Goal: Task Accomplishment & Management: Use online tool/utility

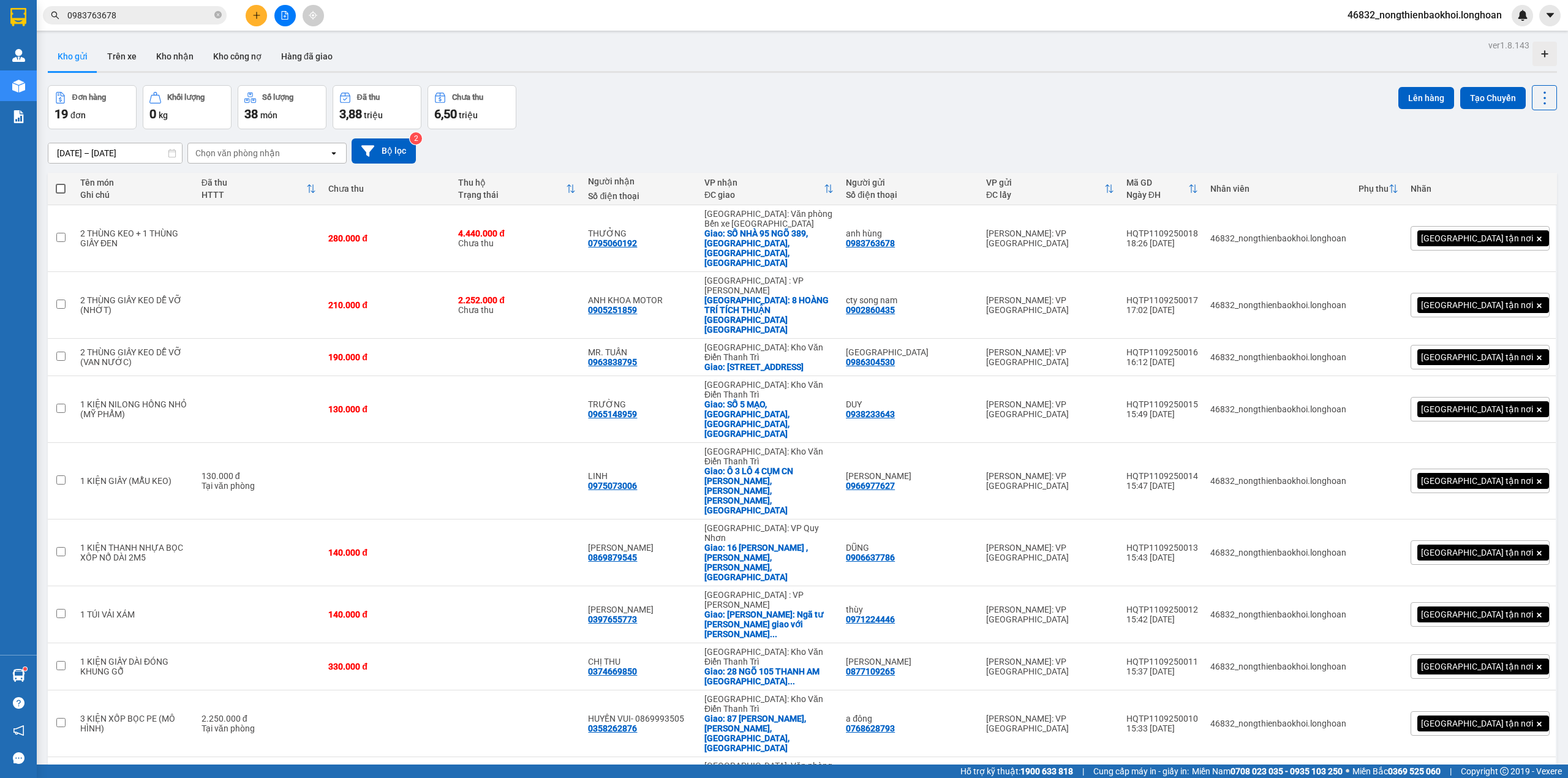
click at [663, 72] on div at bounding box center [802, 72] width 1509 height 2
click at [1502, 579] on div "50 / trang" at bounding box center [1503, 571] width 73 height 22
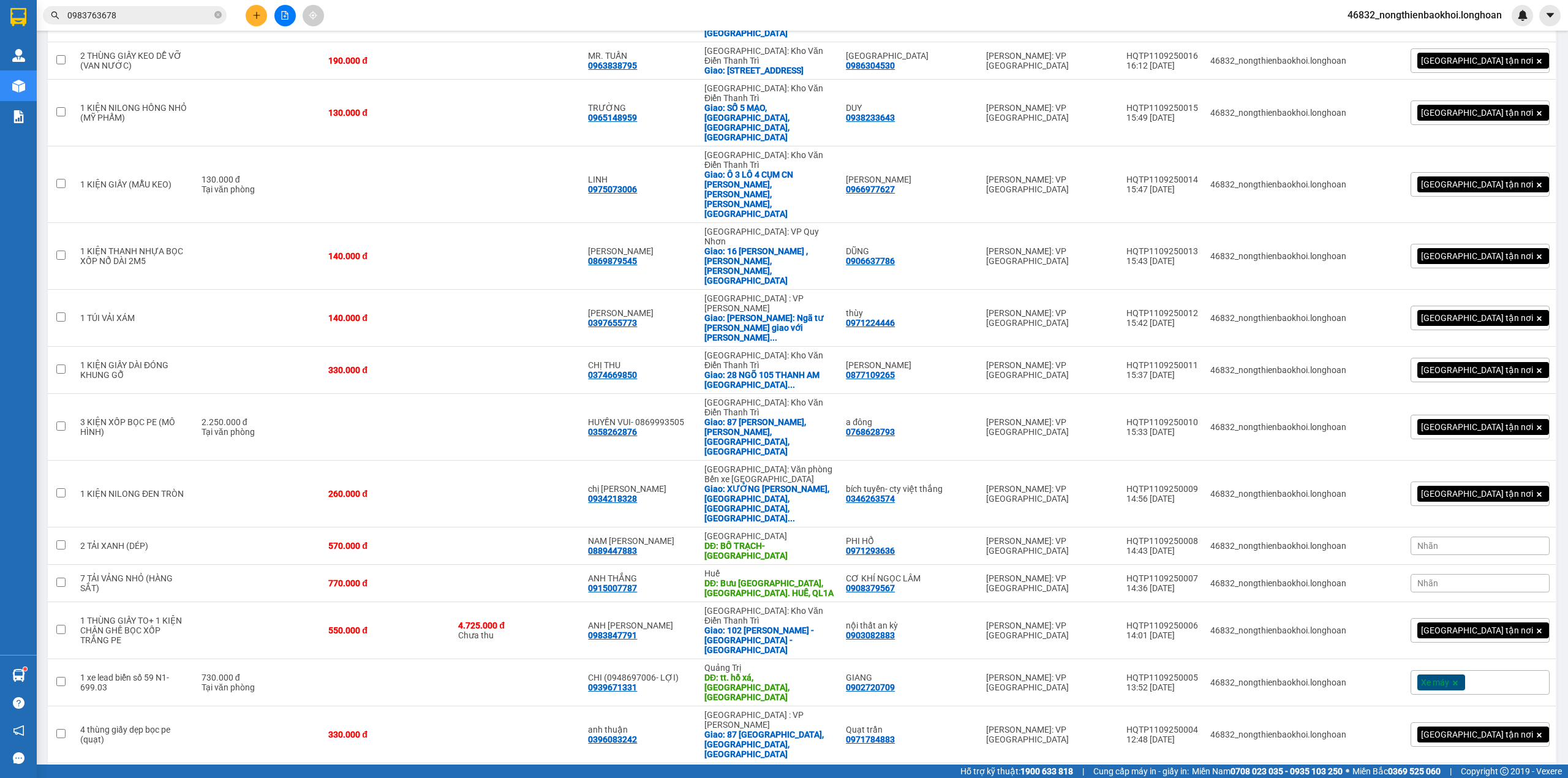
checkbox input "false"
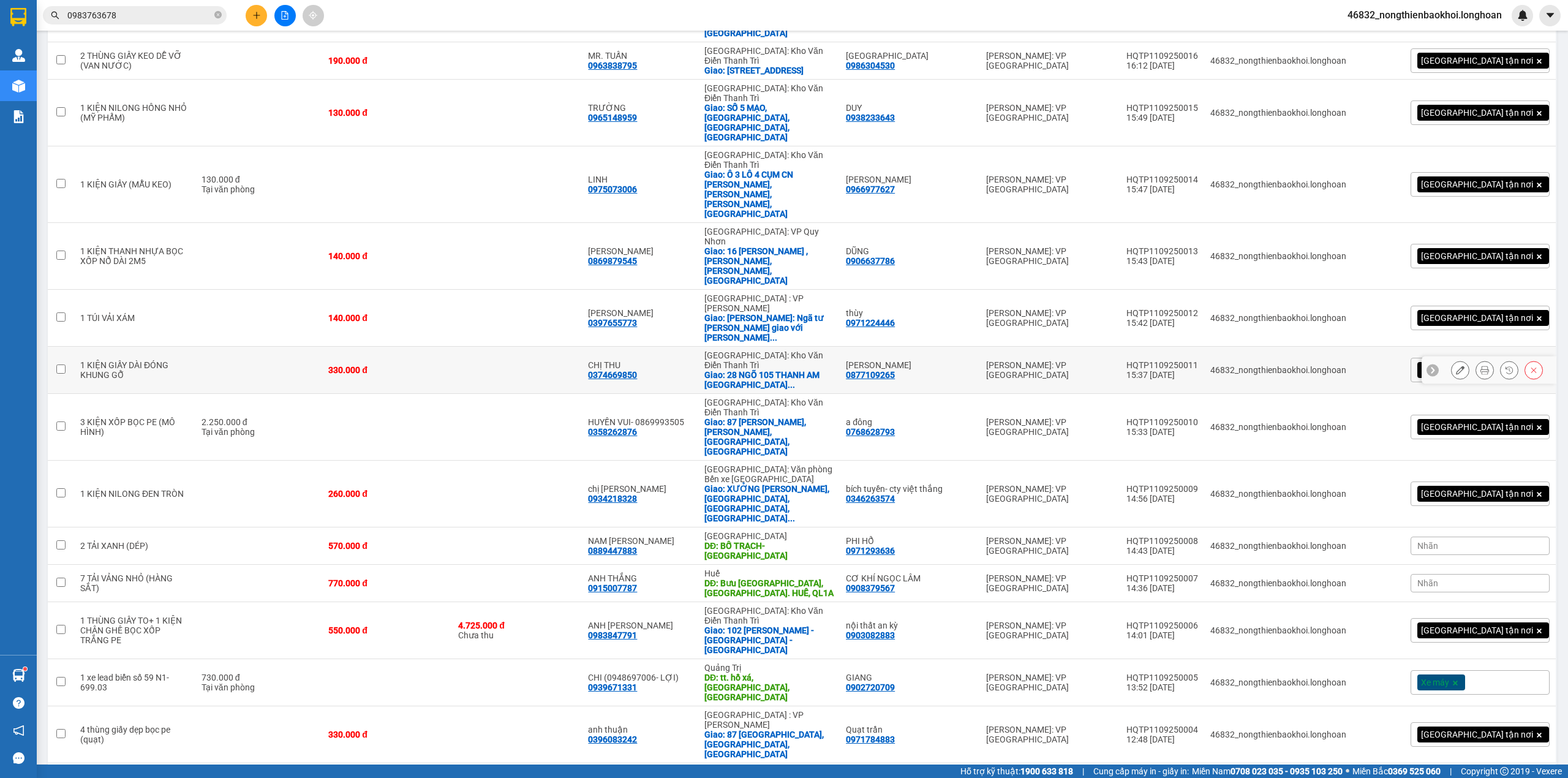
scroll to position [0, 0]
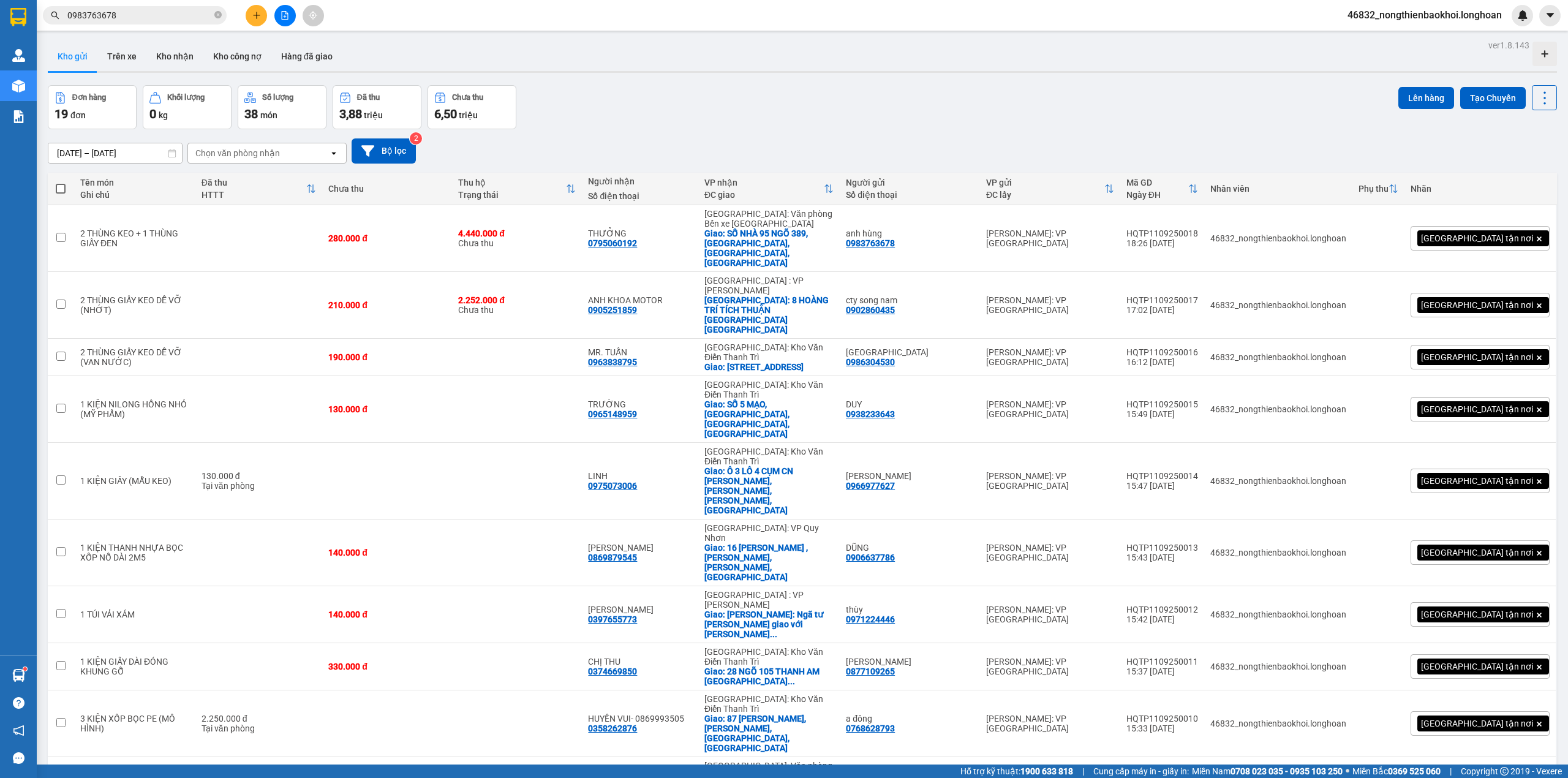
click at [941, 126] on div "Đơn hàng 19 đơn Khối lượng 0 kg Số lượng 38 món Đã thu 3,88 triệu Chưa thu 6,50…" at bounding box center [802, 107] width 1509 height 44
click at [1461, 89] on button "Tạo Chuyến" at bounding box center [1493, 98] width 66 height 22
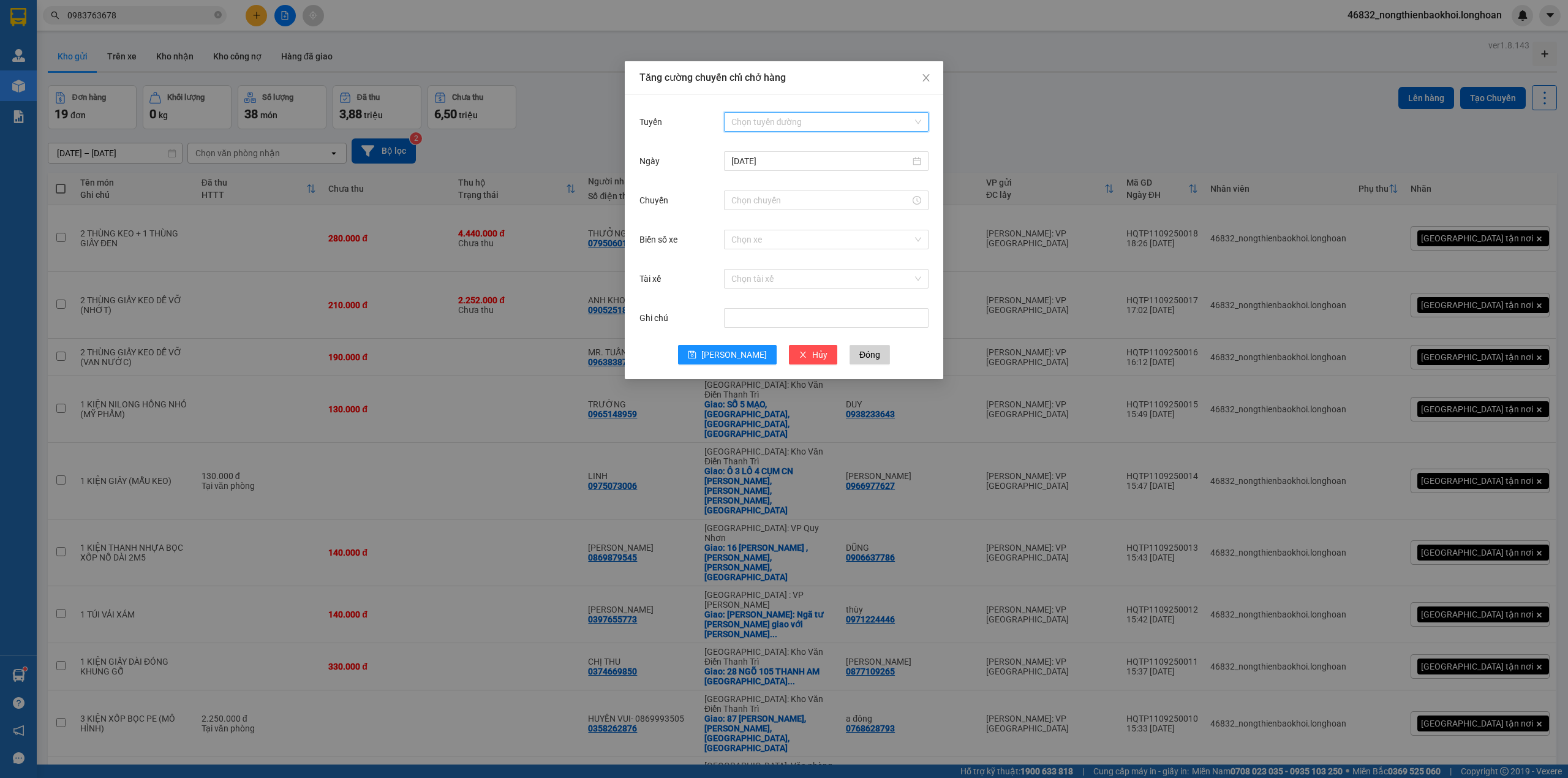
click at [746, 115] on input "Tuyến" at bounding box center [822, 122] width 181 height 19
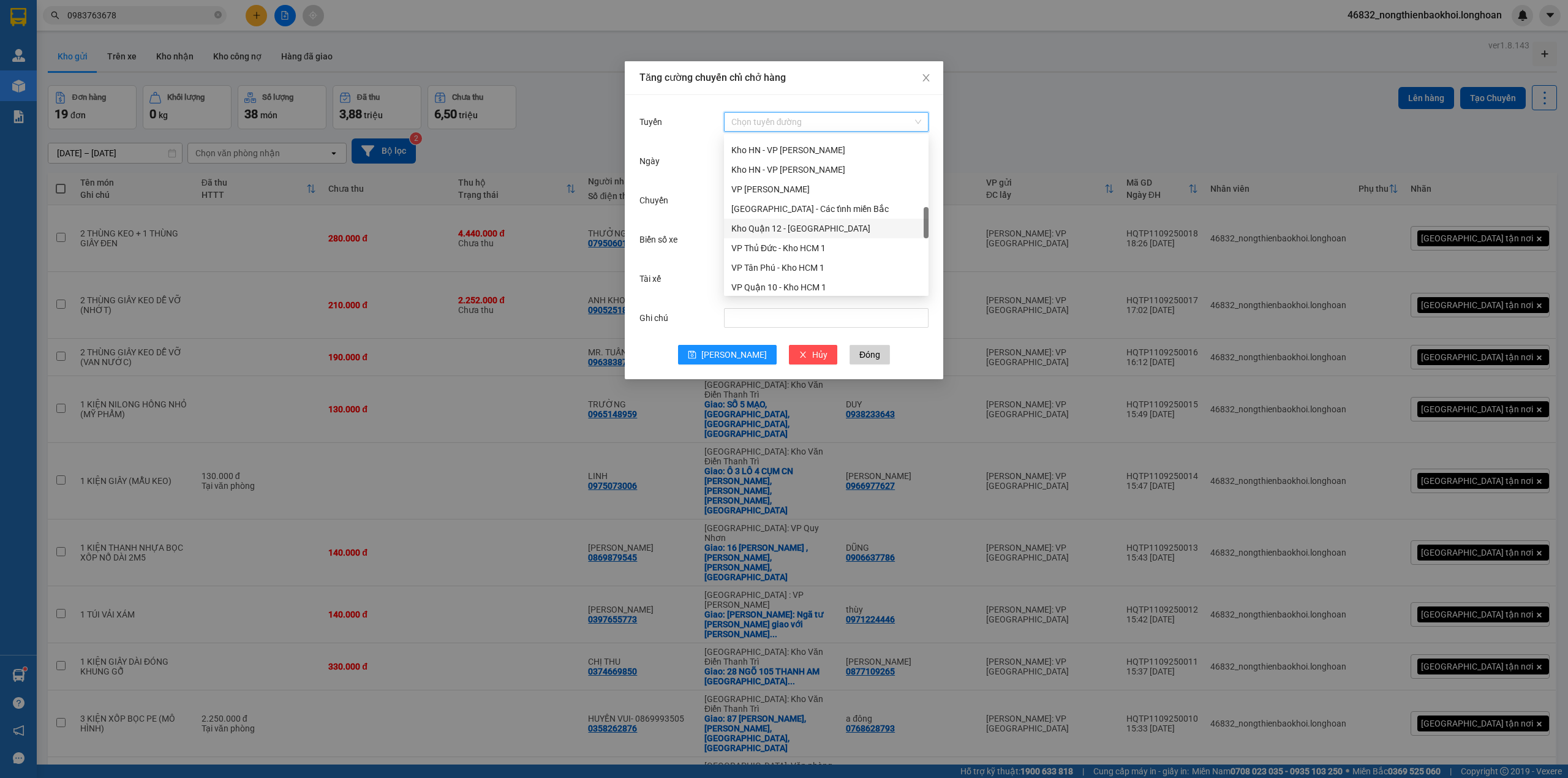
scroll to position [490, 0]
click at [780, 190] on div "VP Tân Phú - Kho HCM 1" at bounding box center [826, 185] width 190 height 13
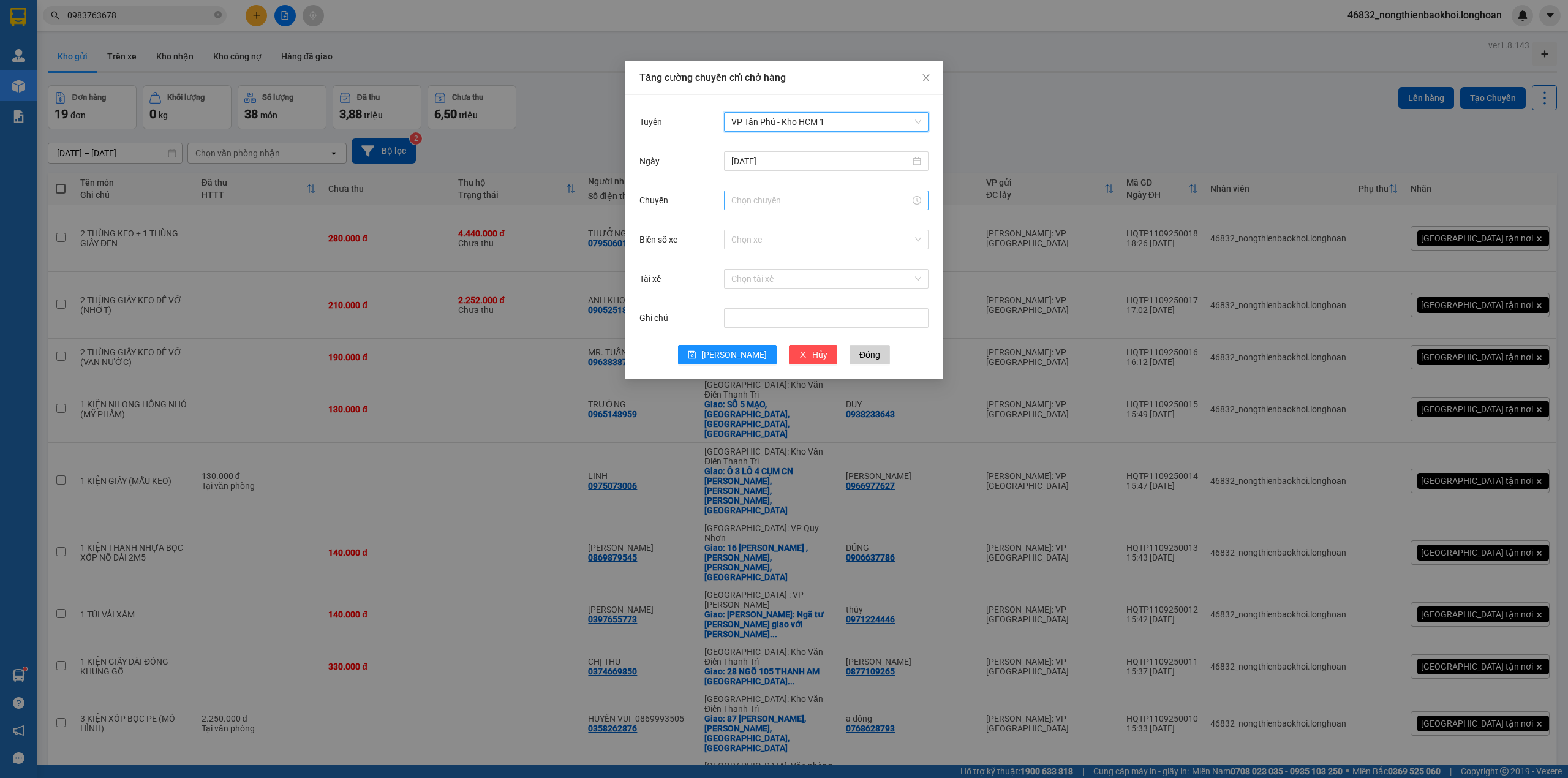
click at [774, 196] on input "Chuyến" at bounding box center [821, 200] width 179 height 13
click at [738, 277] on div "22" at bounding box center [741, 275] width 35 height 17
type input "22:00"
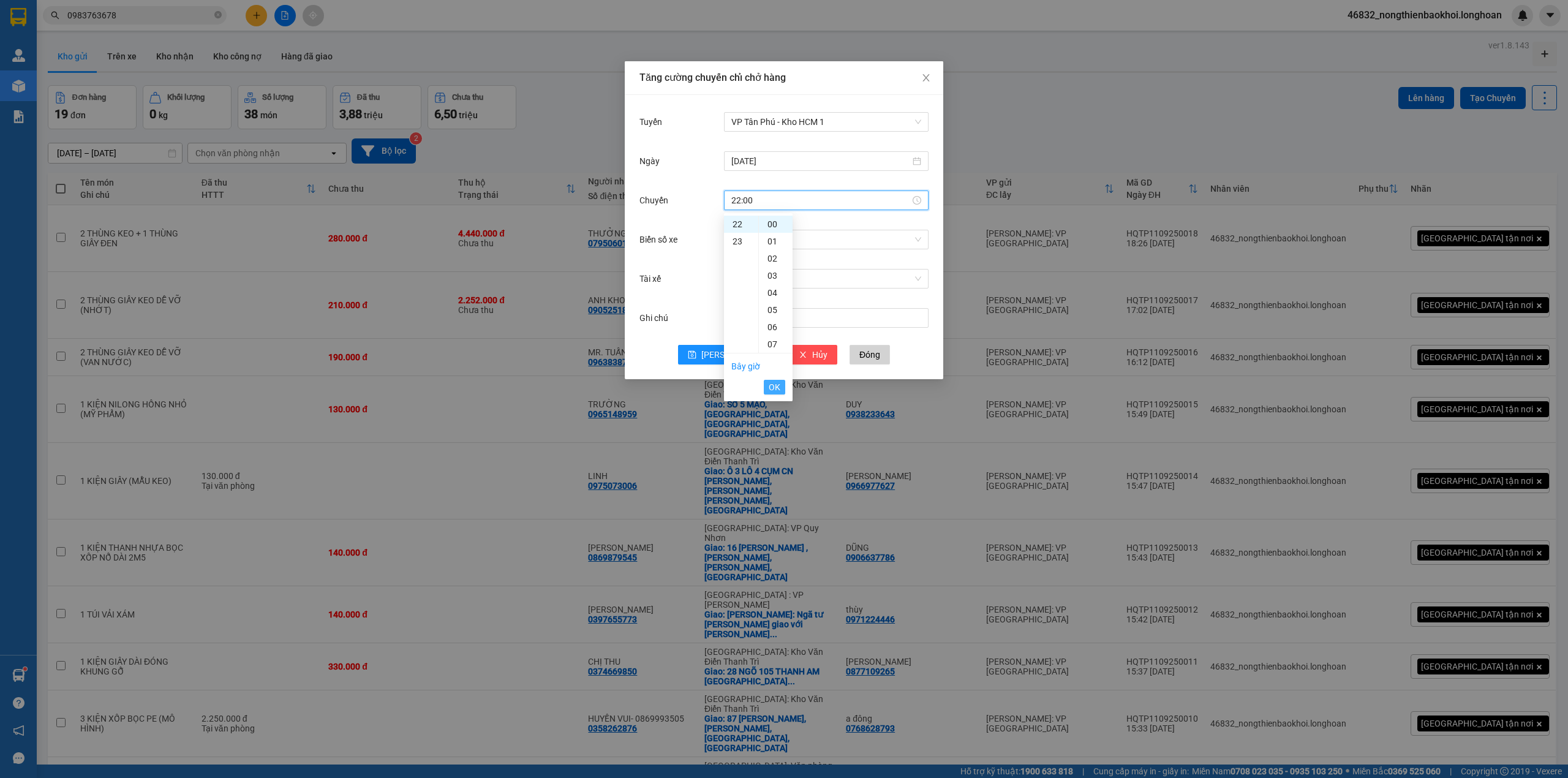
click at [781, 385] on button "OK" at bounding box center [774, 387] width 21 height 15
click at [779, 234] on input "Biển số xe" at bounding box center [822, 239] width 181 height 19
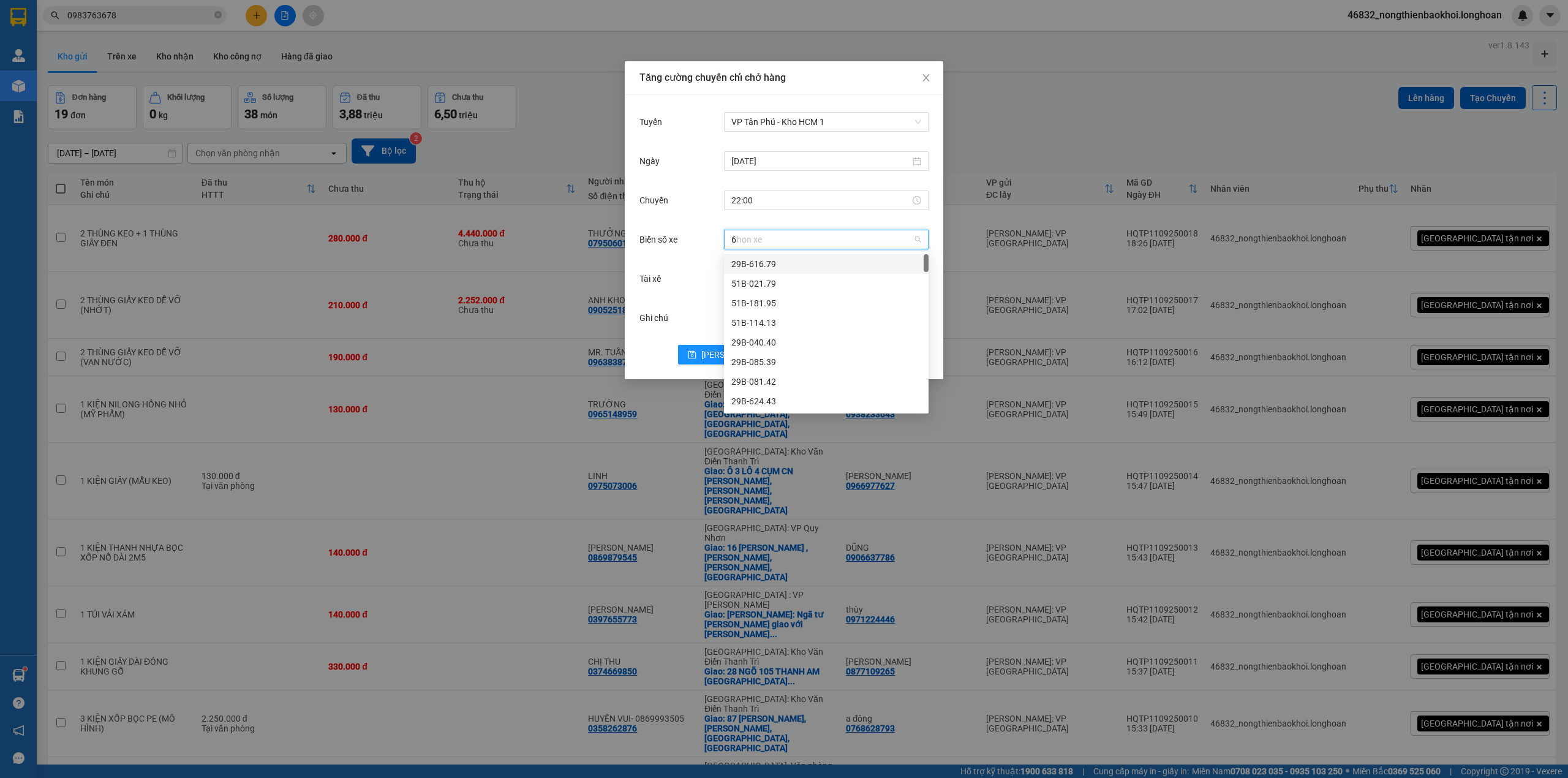
type input "67"
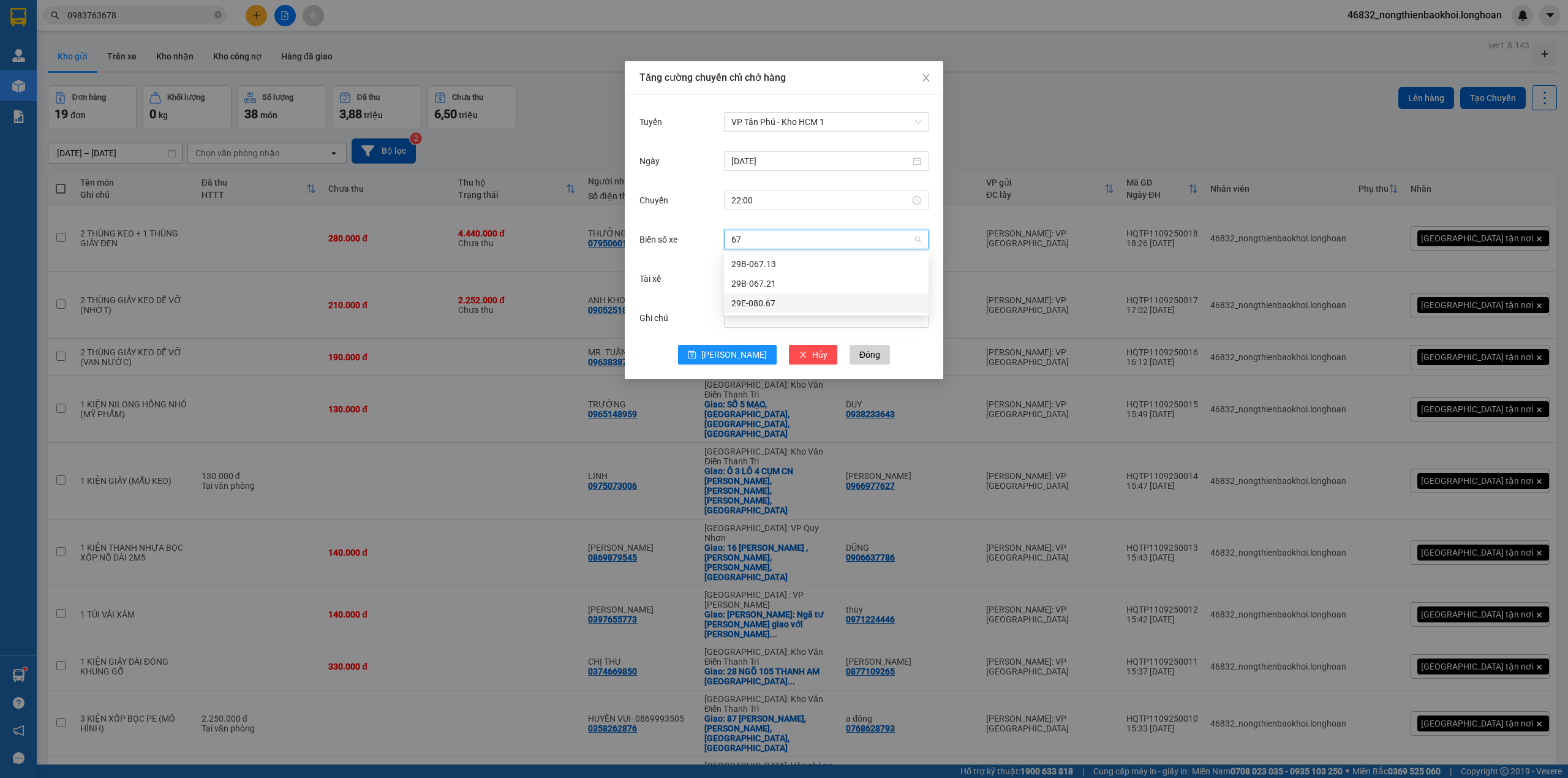
click at [781, 300] on div "29E-080.67" at bounding box center [826, 303] width 190 height 13
click at [808, 290] on div "Chọn tài xế" at bounding box center [826, 278] width 205 height 24
click at [808, 282] on input "Tài xế" at bounding box center [822, 279] width 181 height 19
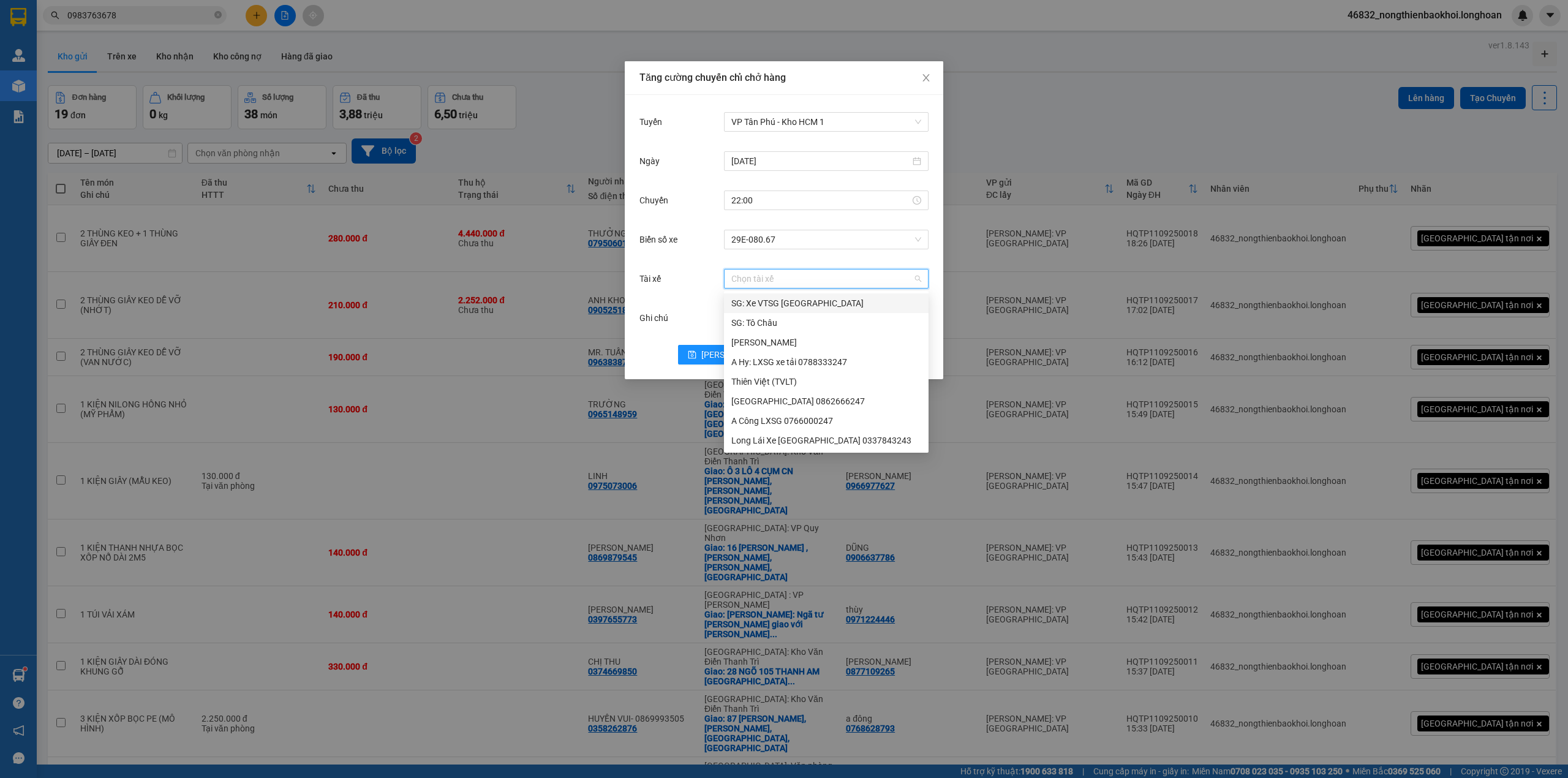
click at [803, 272] on input "Tài xế" at bounding box center [822, 279] width 181 height 19
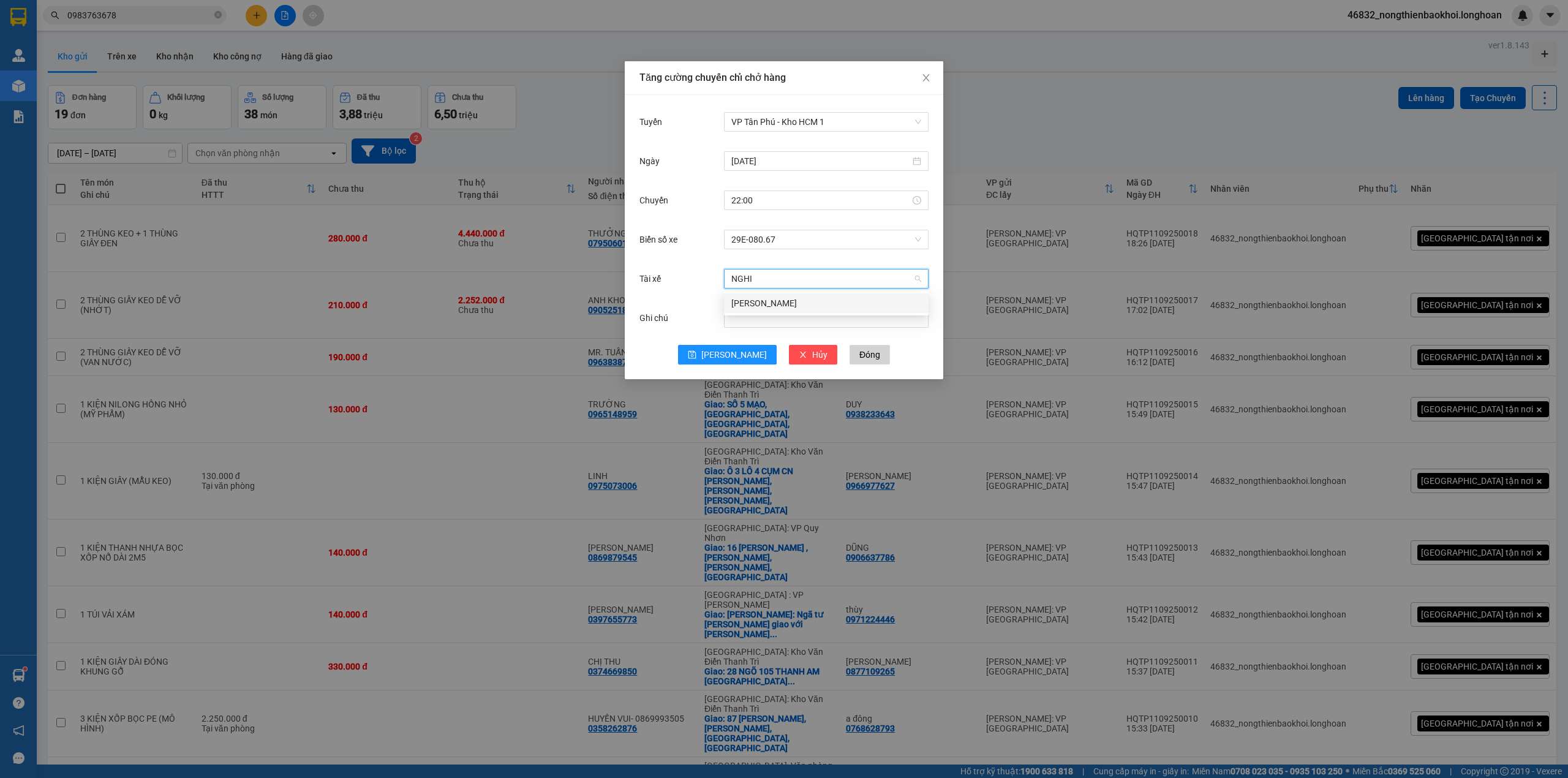
type input "NGH"
click at [799, 302] on div "[PERSON_NAME]" at bounding box center [826, 303] width 190 height 13
drag, startPoint x: 716, startPoint y: 293, endPoint x: 700, endPoint y: 293, distance: 16.0
click at [714, 293] on div "Tài xế [PERSON_NAME]" at bounding box center [784, 286] width 289 height 39
click at [735, 352] on span "[PERSON_NAME]" at bounding box center [734, 354] width 66 height 13
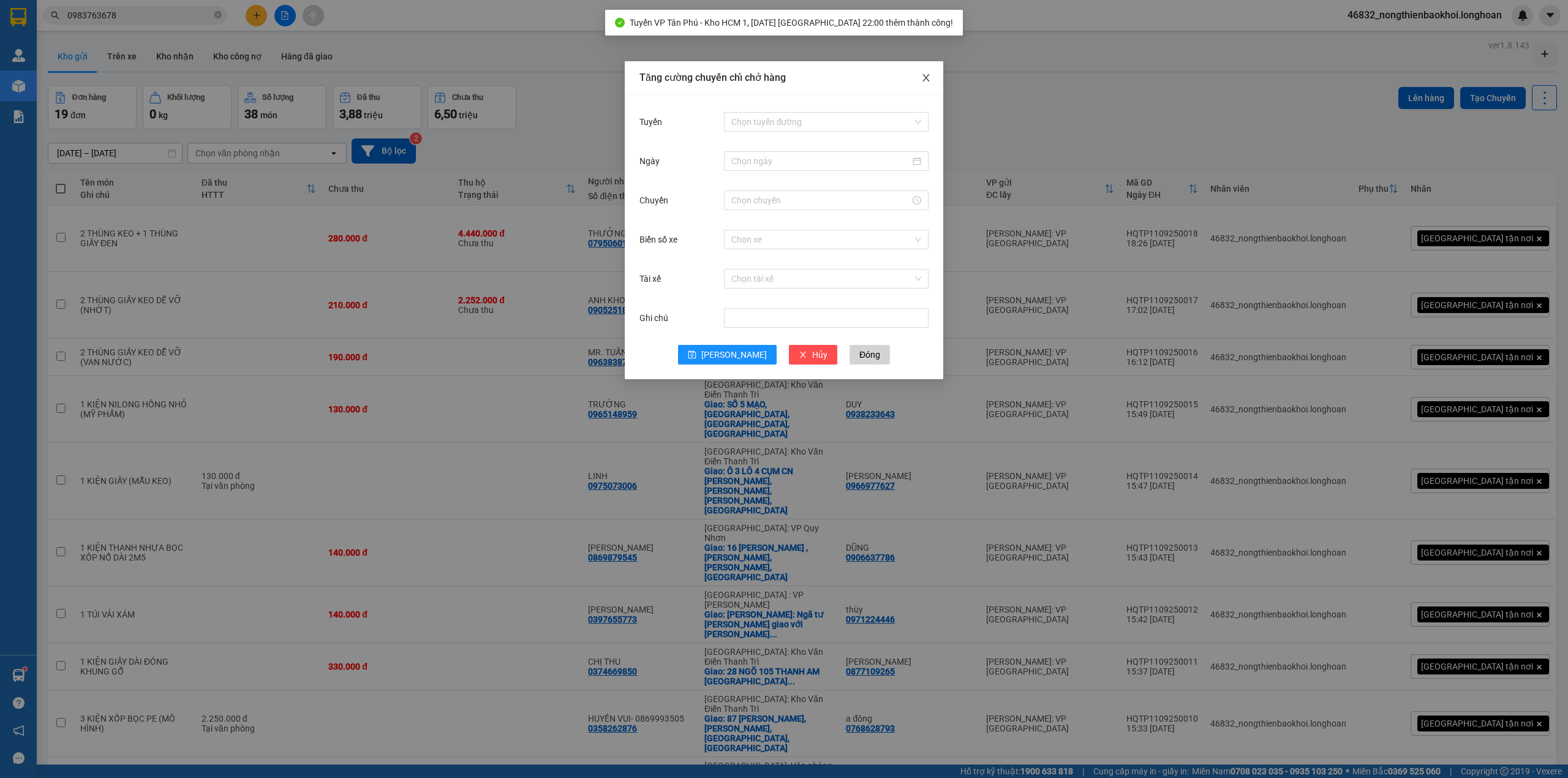
click at [935, 82] on span "Close" at bounding box center [926, 79] width 35 height 35
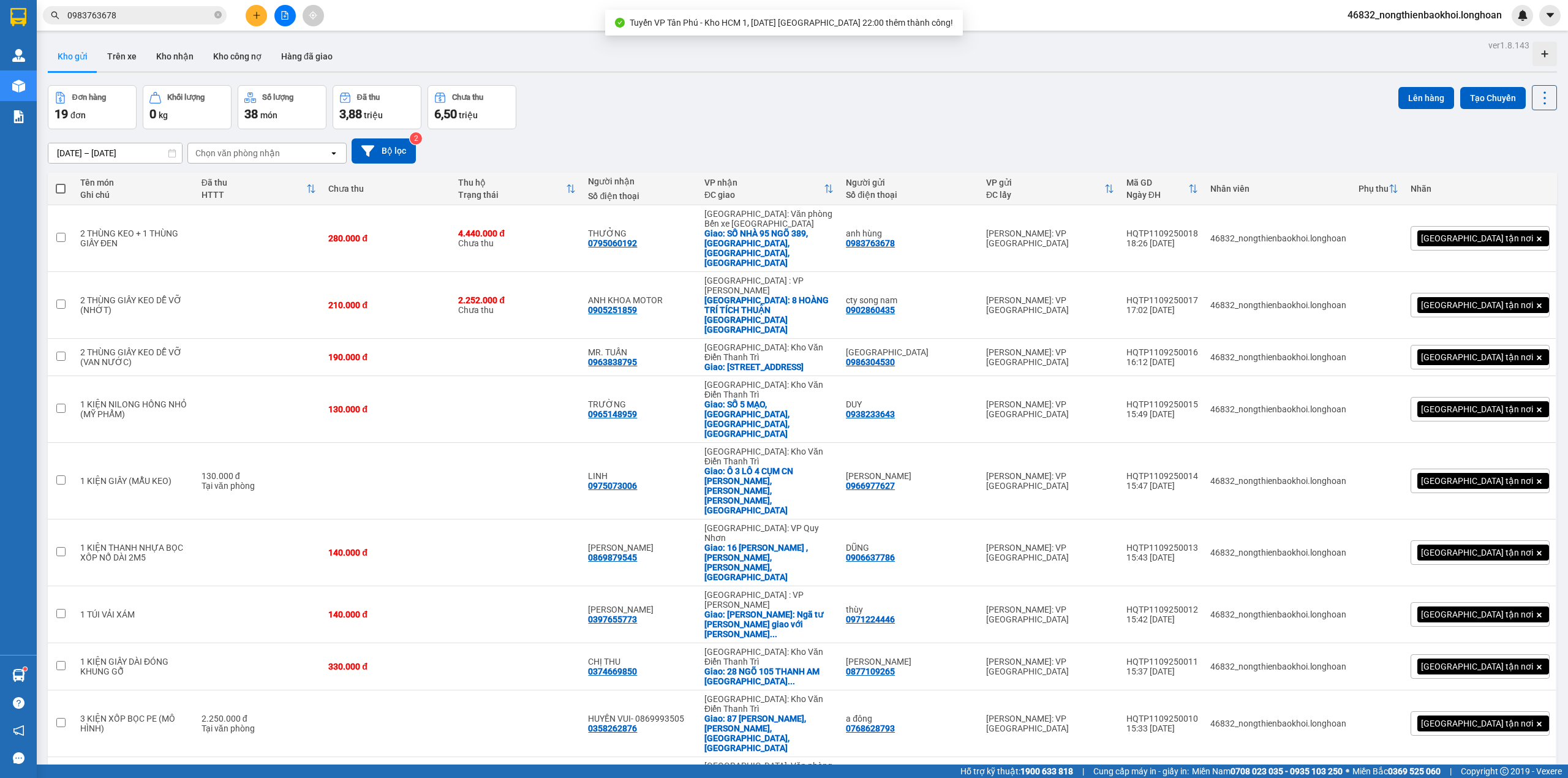
click at [698, 143] on div "[DATE] – [DATE] Press the down arrow key to interact with the calendar and sele…" at bounding box center [802, 151] width 1509 height 25
click at [447, 148] on div "[DATE] – [DATE] Press the down arrow key to interact with the calendar and sele…" at bounding box center [802, 151] width 1509 height 25
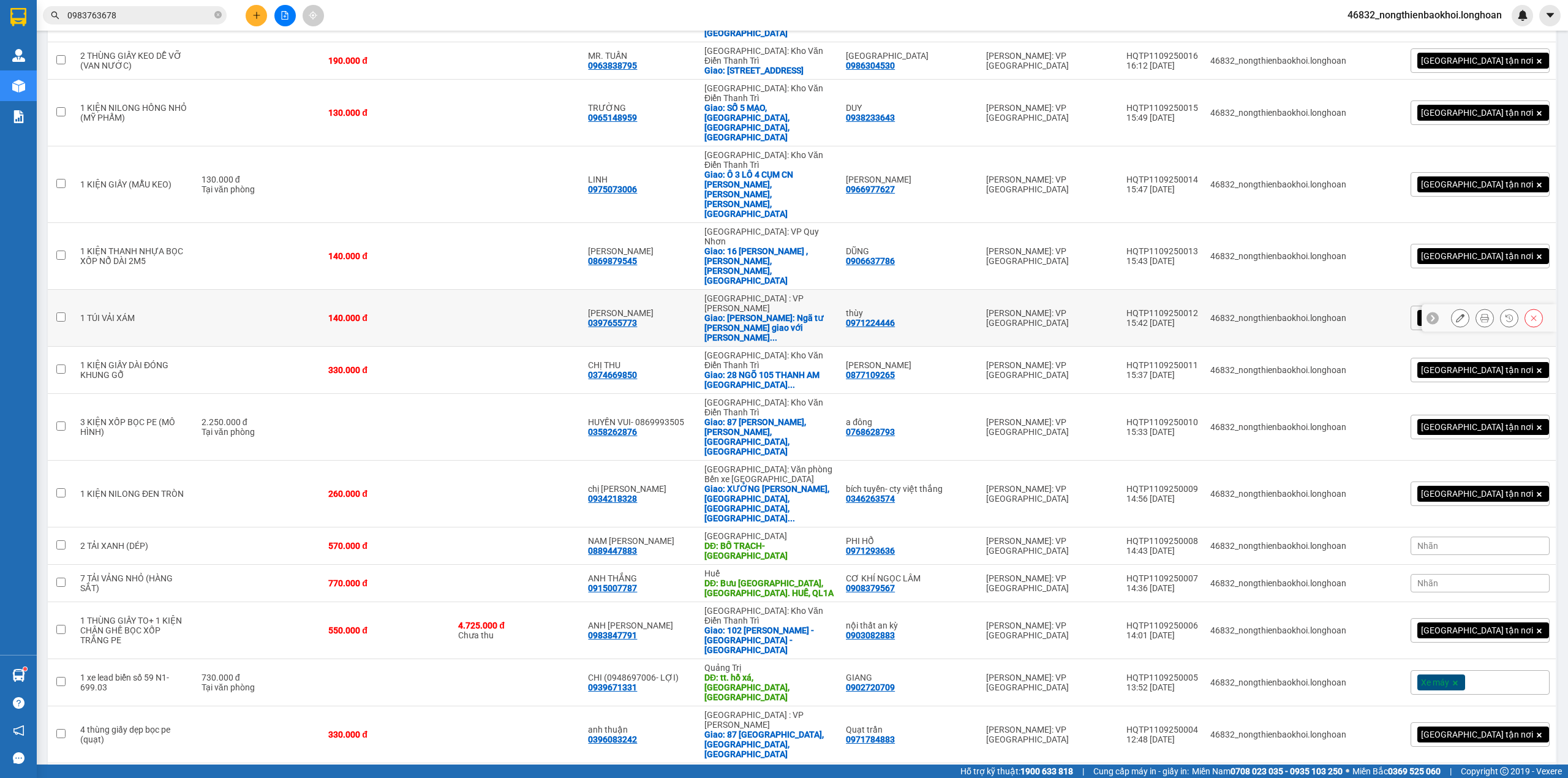
scroll to position [0, 0]
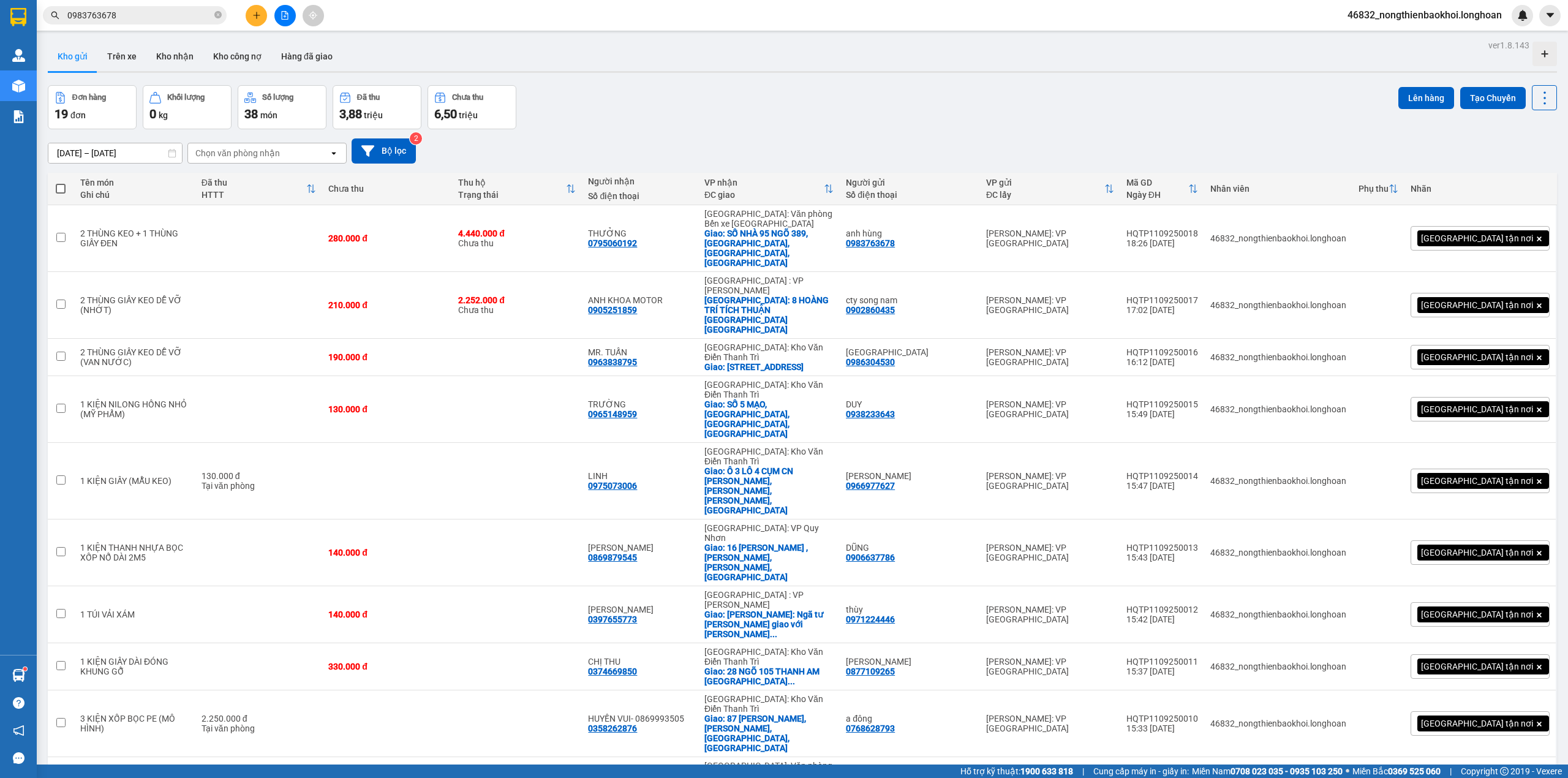
click at [528, 142] on div "[DATE] – [DATE] Press the down arrow key to interact with the calendar and sele…" at bounding box center [802, 151] width 1509 height 25
click at [681, 126] on div "Đơn hàng 19 đơn Khối lượng 0 kg Số lượng 38 món Đã thu 3,88 triệu Chưa thu 6,50…" at bounding box center [802, 107] width 1509 height 44
click at [1130, 95] on div "Đơn hàng 19 đơn Khối lượng 0 kg Số lượng 38 món Đã thu 3,88 triệu Chưa thu 6,50…" at bounding box center [802, 107] width 1509 height 44
click at [1123, 76] on div "ver 1.8.143 Kho gửi Trên xe Kho nhận Kho công nợ Hàng đã giao Đơn hàng 19 đơn K…" at bounding box center [802, 681] width 1519 height 1289
click at [745, 109] on div "Đơn hàng 19 đơn Khối lượng 0 kg Số lượng 38 món Đã thu 3,88 triệu Chưa thu 6,50…" at bounding box center [802, 107] width 1509 height 44
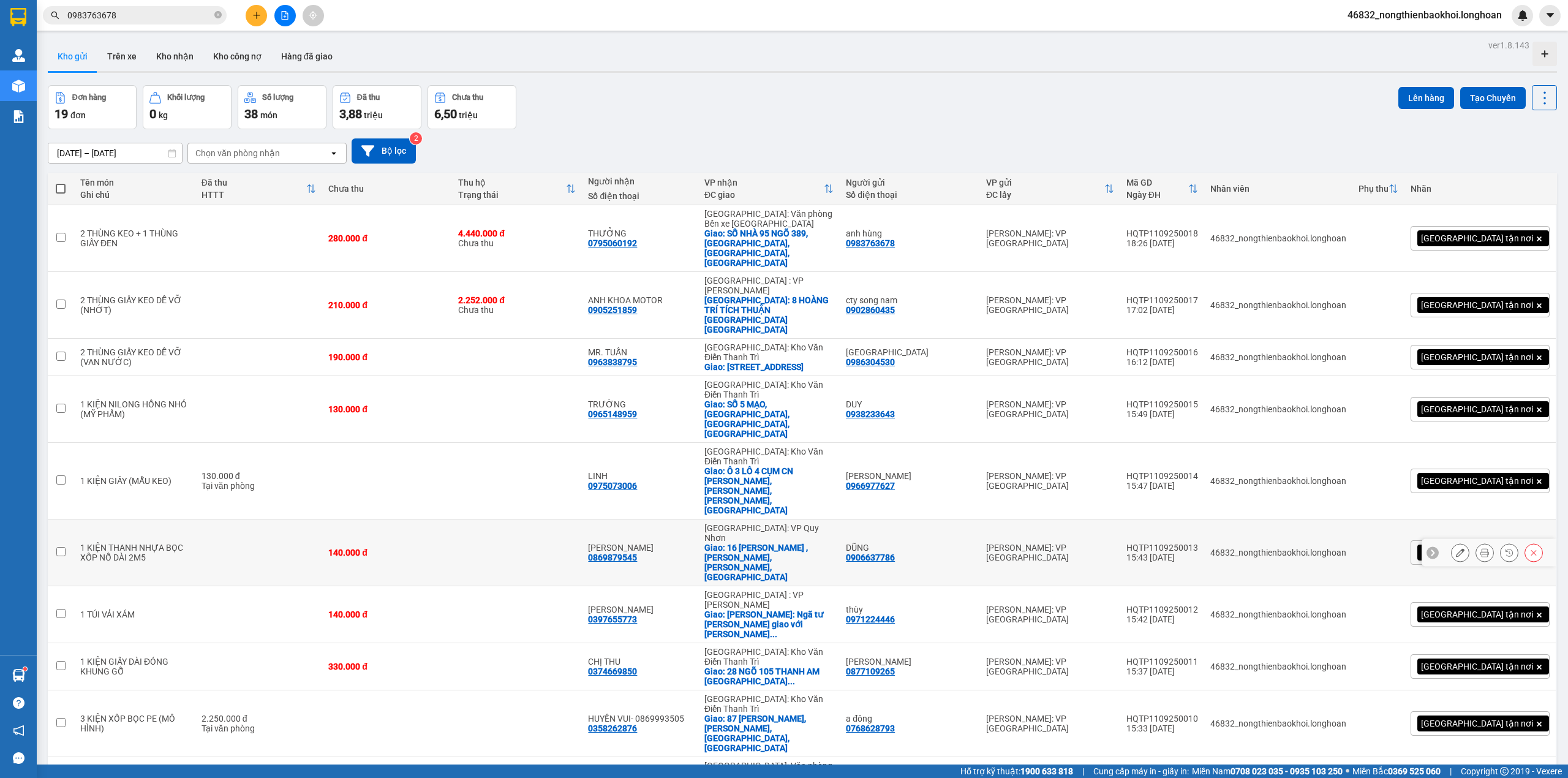
click at [196, 519] on td "1 KIỆN THANH NHỰA BỌC XỐP NỔ DÀI 2M5" at bounding box center [134, 553] width 121 height 67
checkbox input "true"
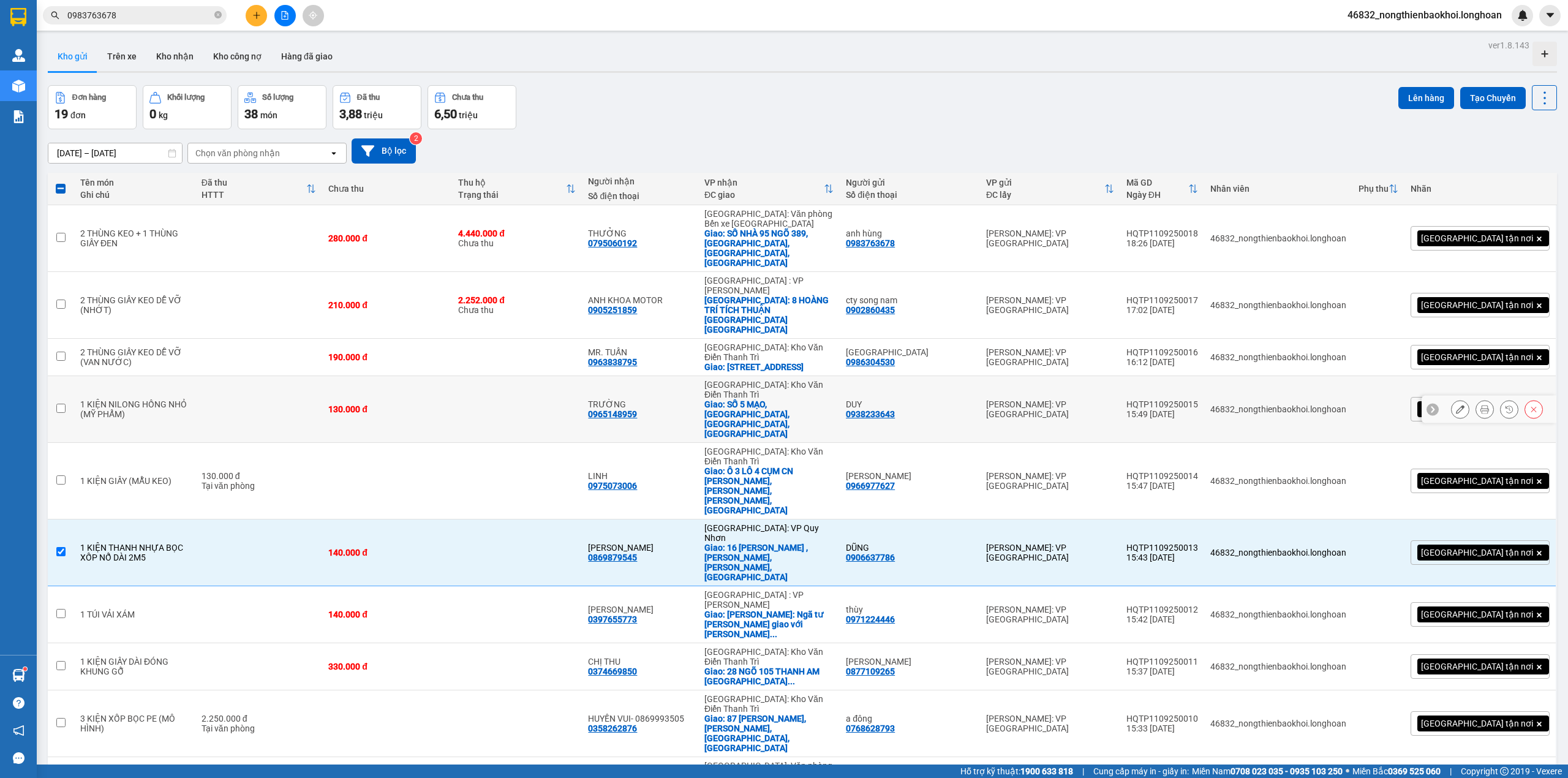
click at [232, 376] on td at bounding box center [259, 409] width 127 height 67
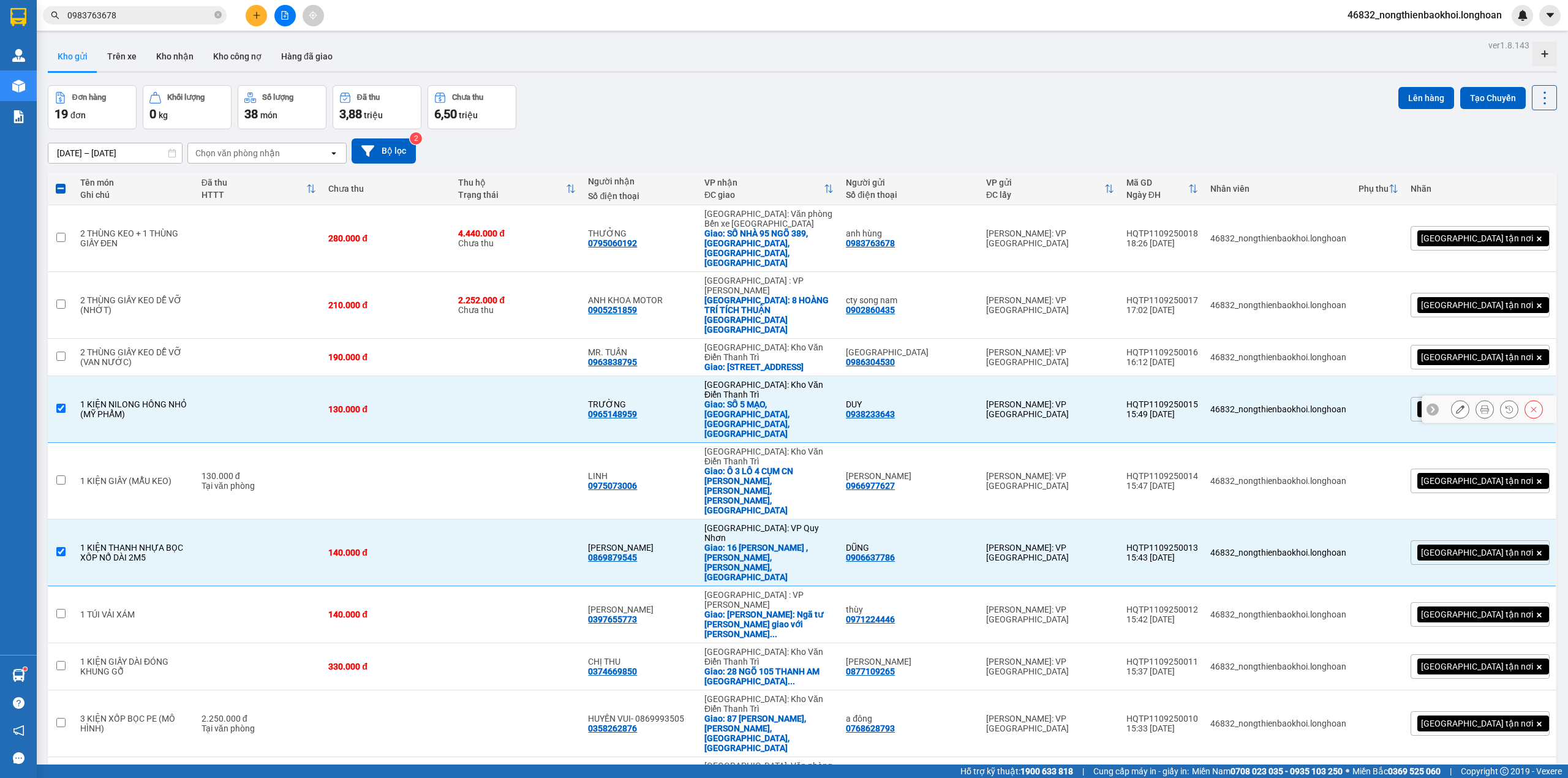
checkbox input "true"
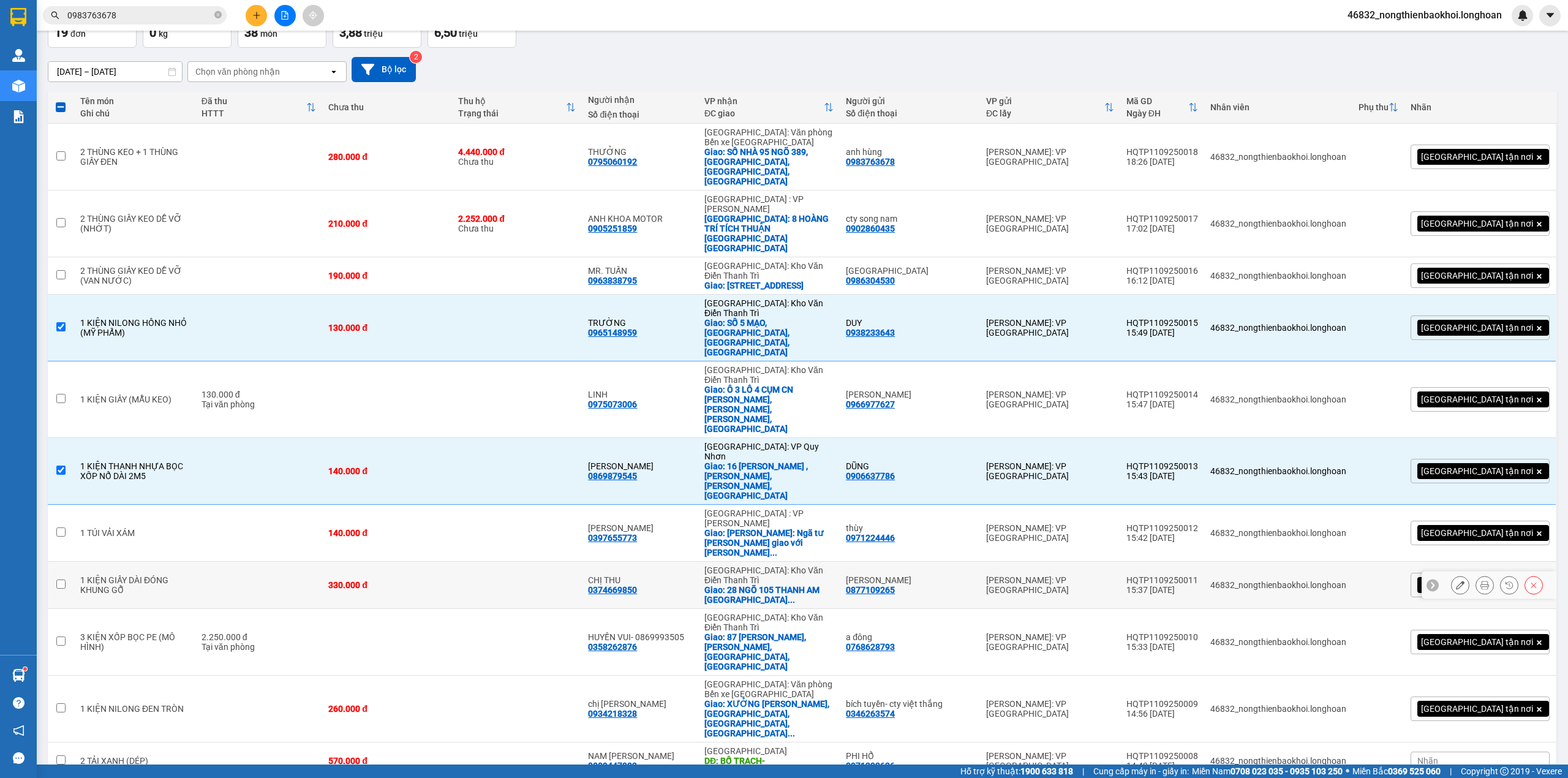
scroll to position [163, 0]
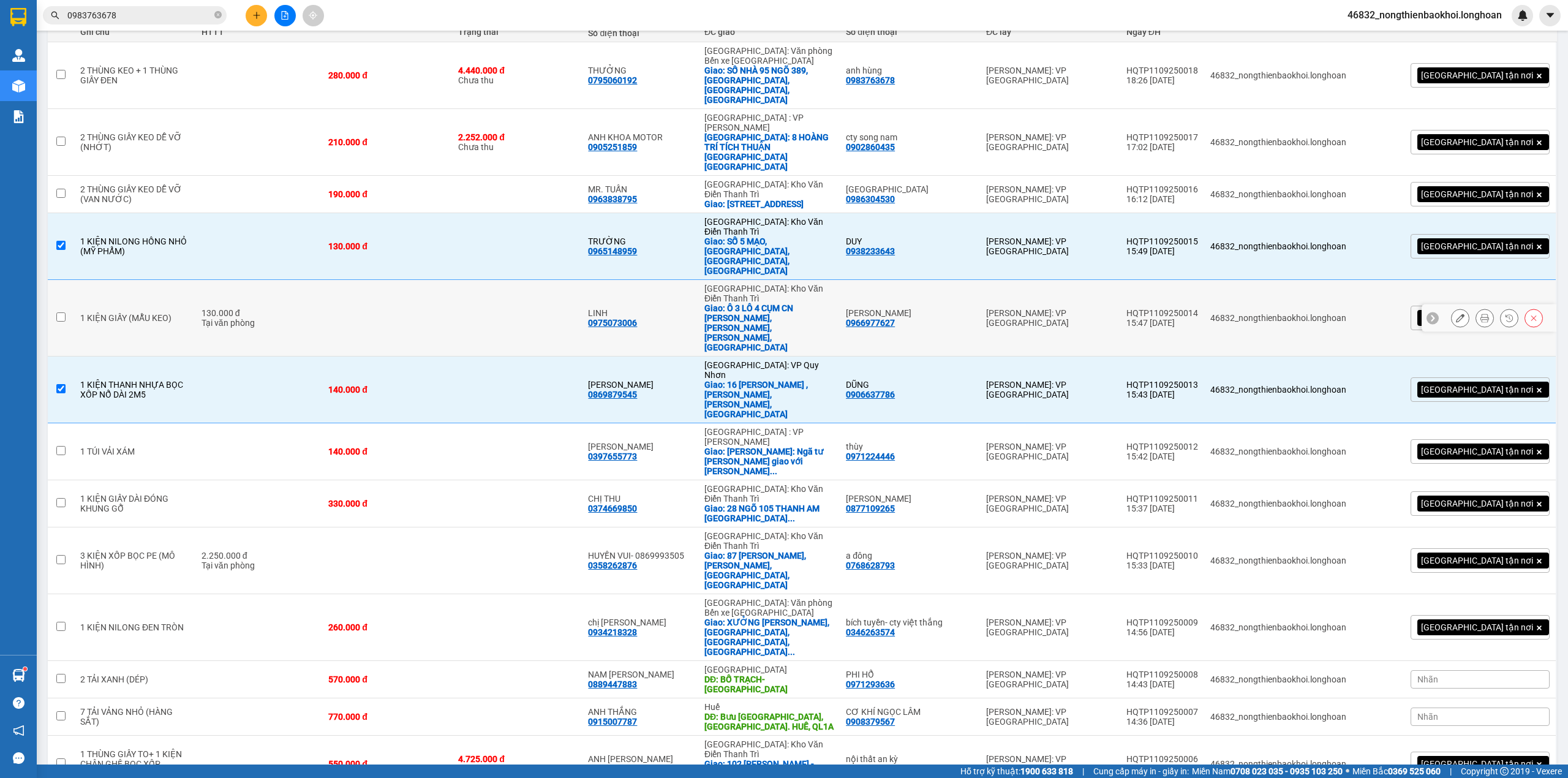
click at [312, 318] on div "Tại văn phòng" at bounding box center [259, 323] width 115 height 10
checkbox input "true"
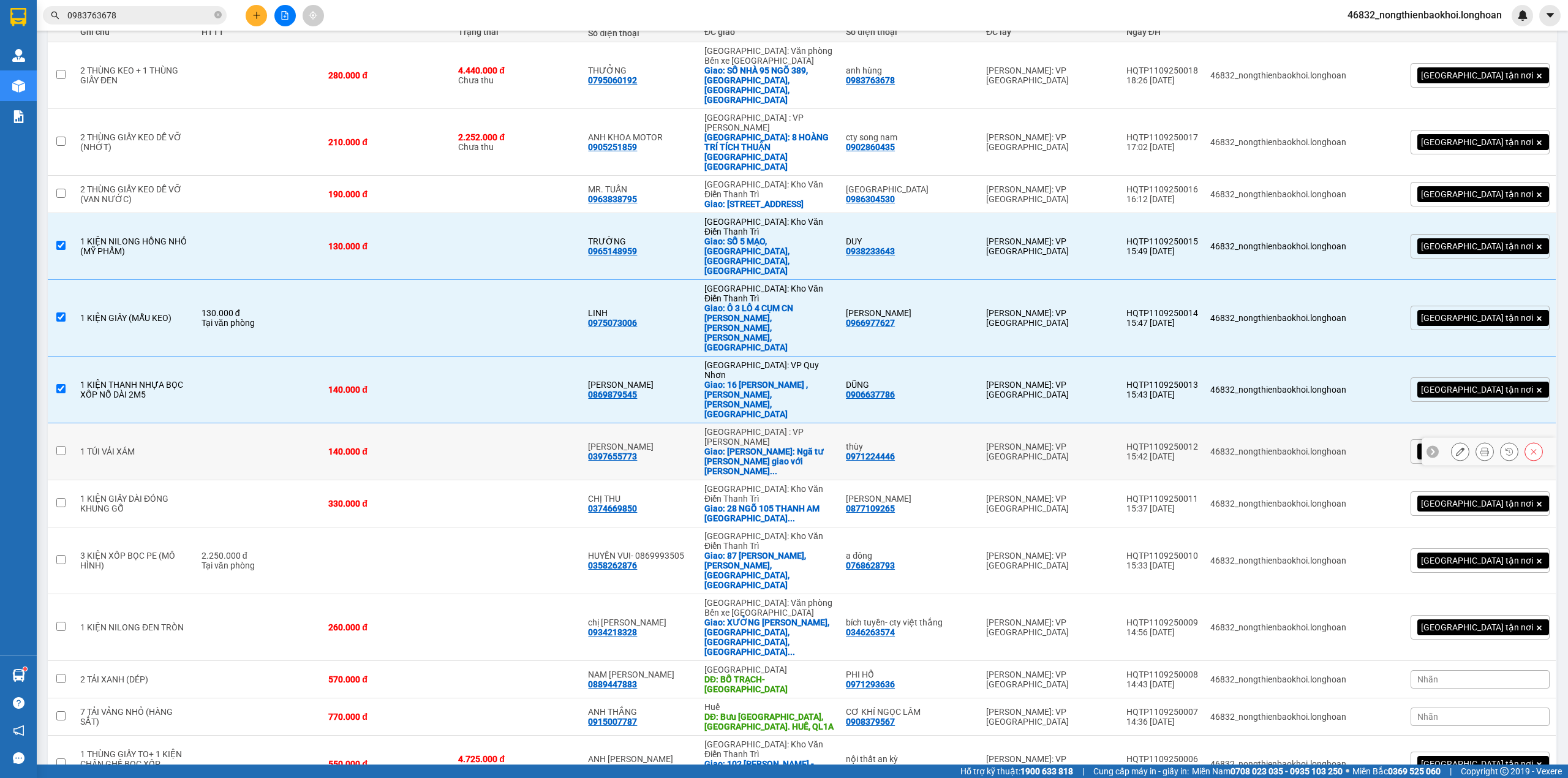
click at [228, 423] on td at bounding box center [259, 452] width 127 height 57
checkbox input "true"
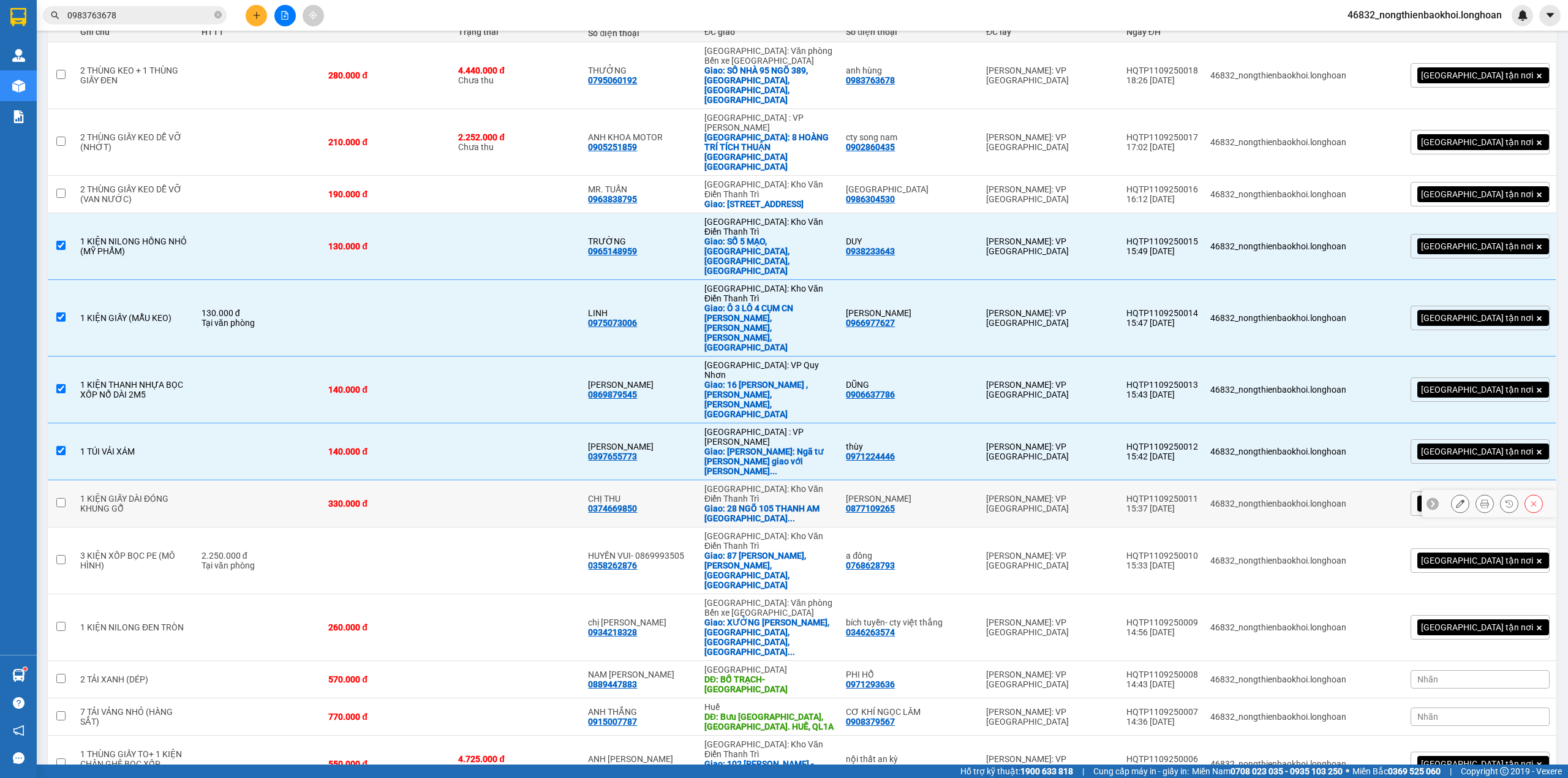
click at [223, 481] on td at bounding box center [259, 504] width 127 height 47
checkbox input "true"
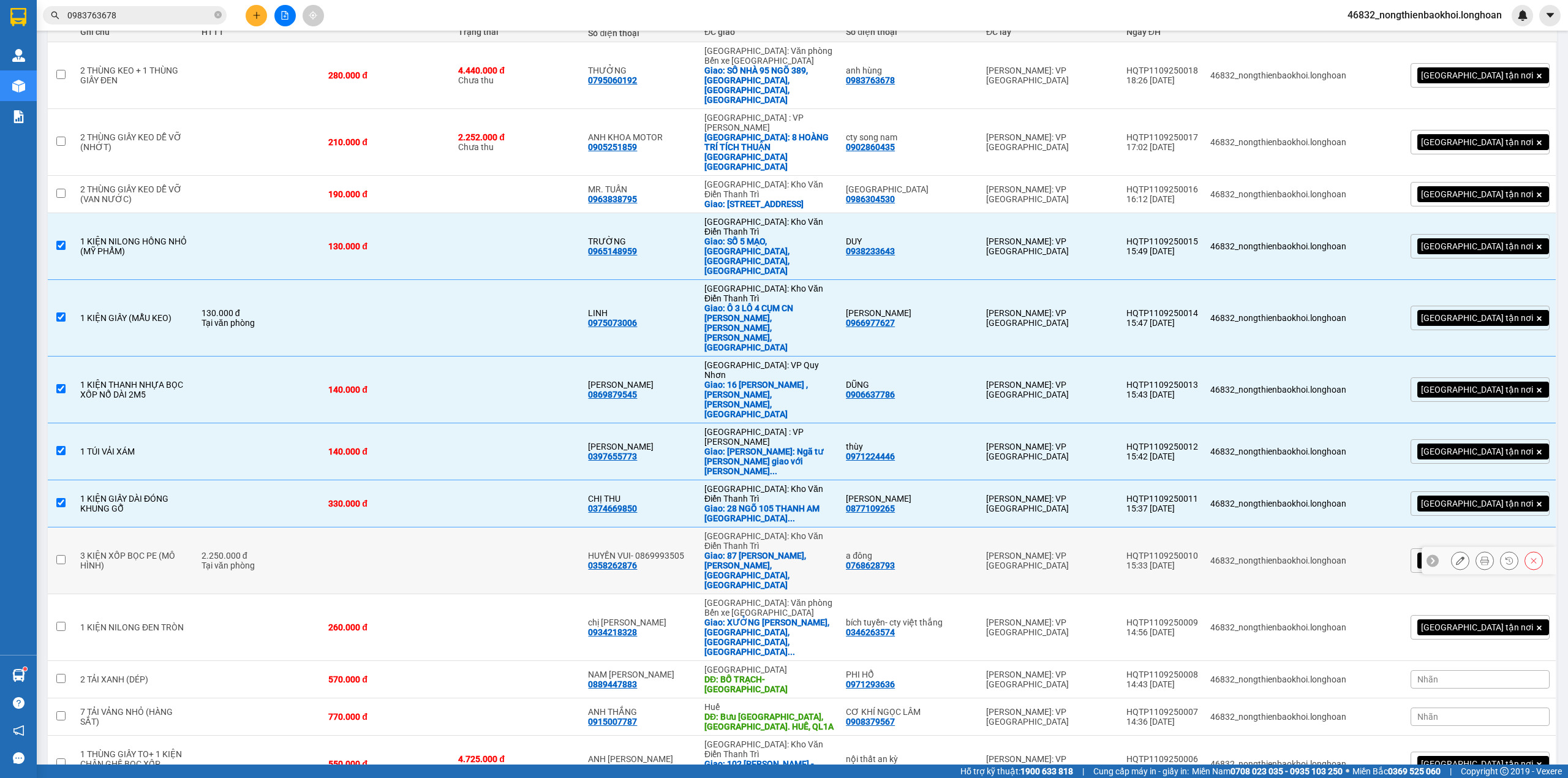
click at [244, 561] on div "Tại văn phòng" at bounding box center [259, 566] width 115 height 10
checkbox input "true"
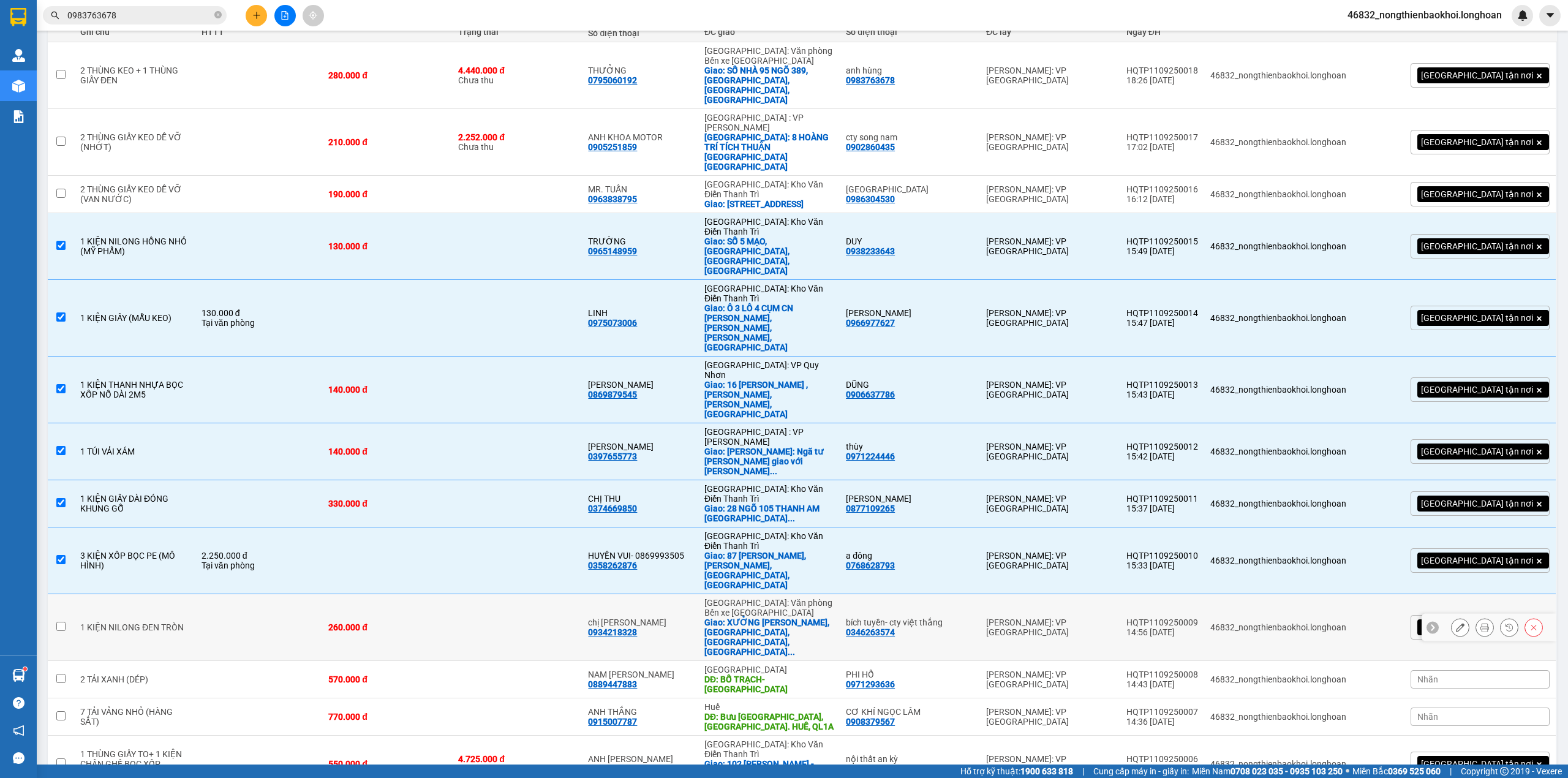
click at [282, 594] on td at bounding box center [259, 627] width 127 height 67
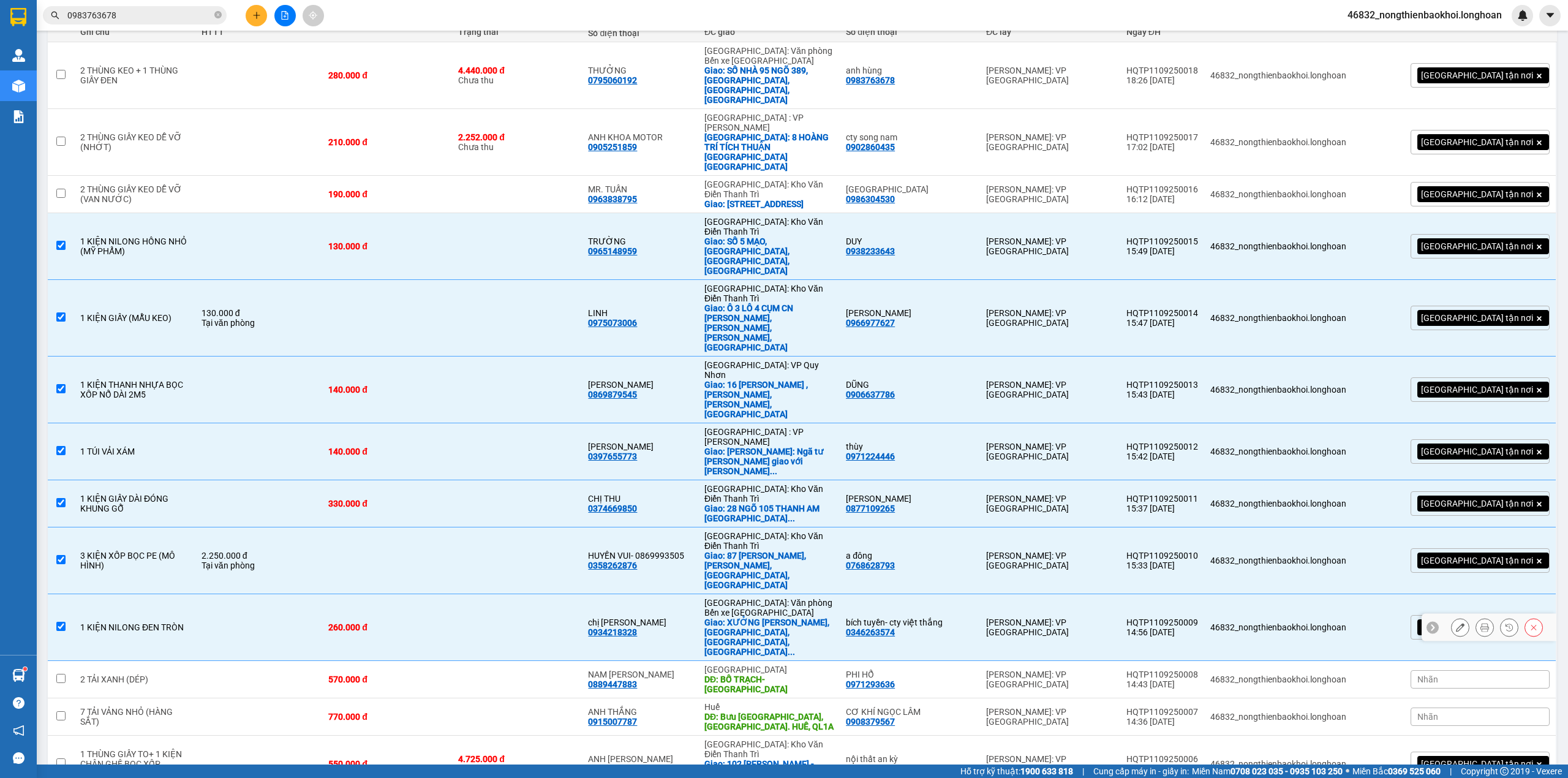
click at [282, 594] on td at bounding box center [259, 627] width 127 height 67
checkbox input "false"
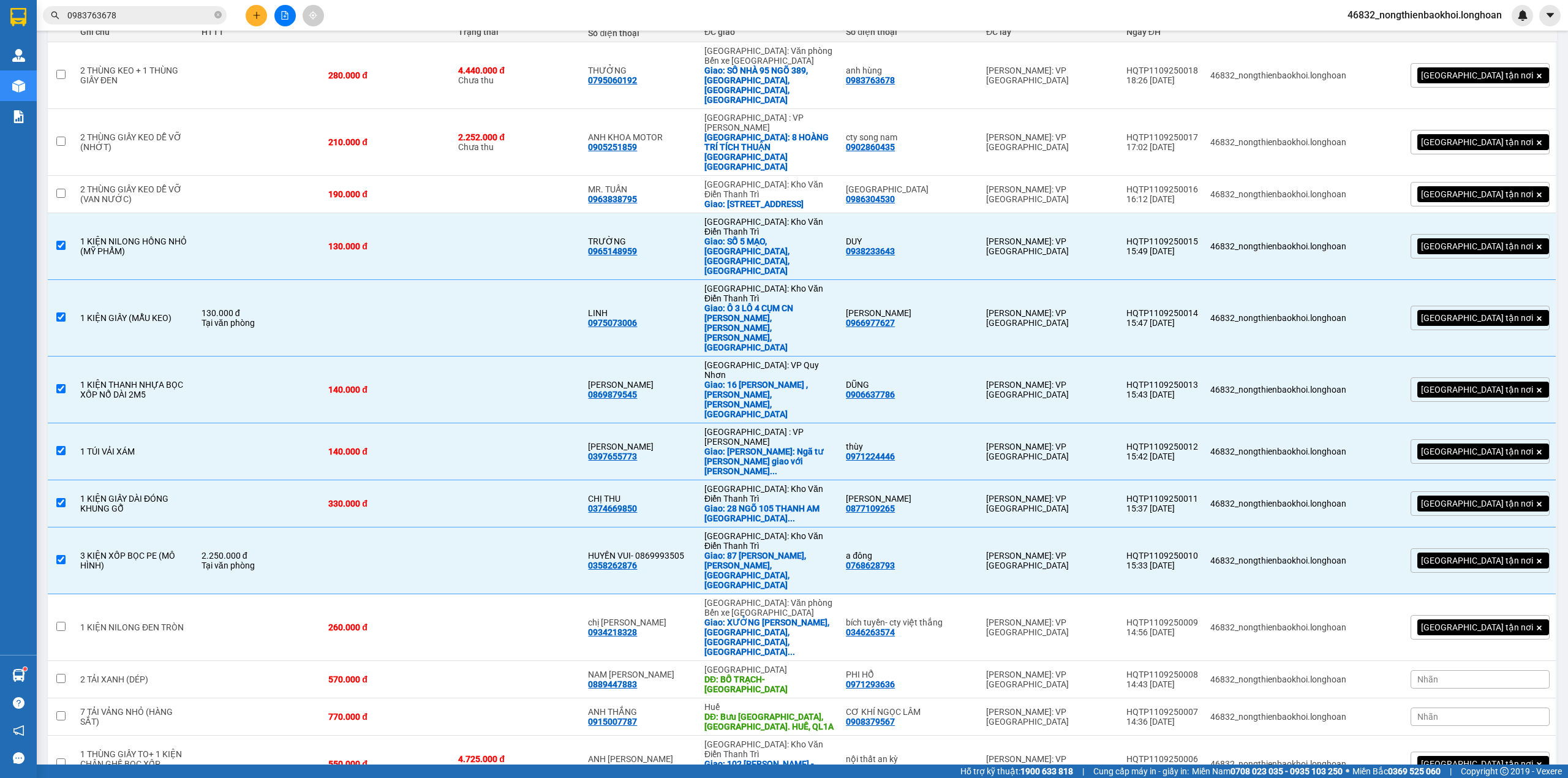
checkbox input "true"
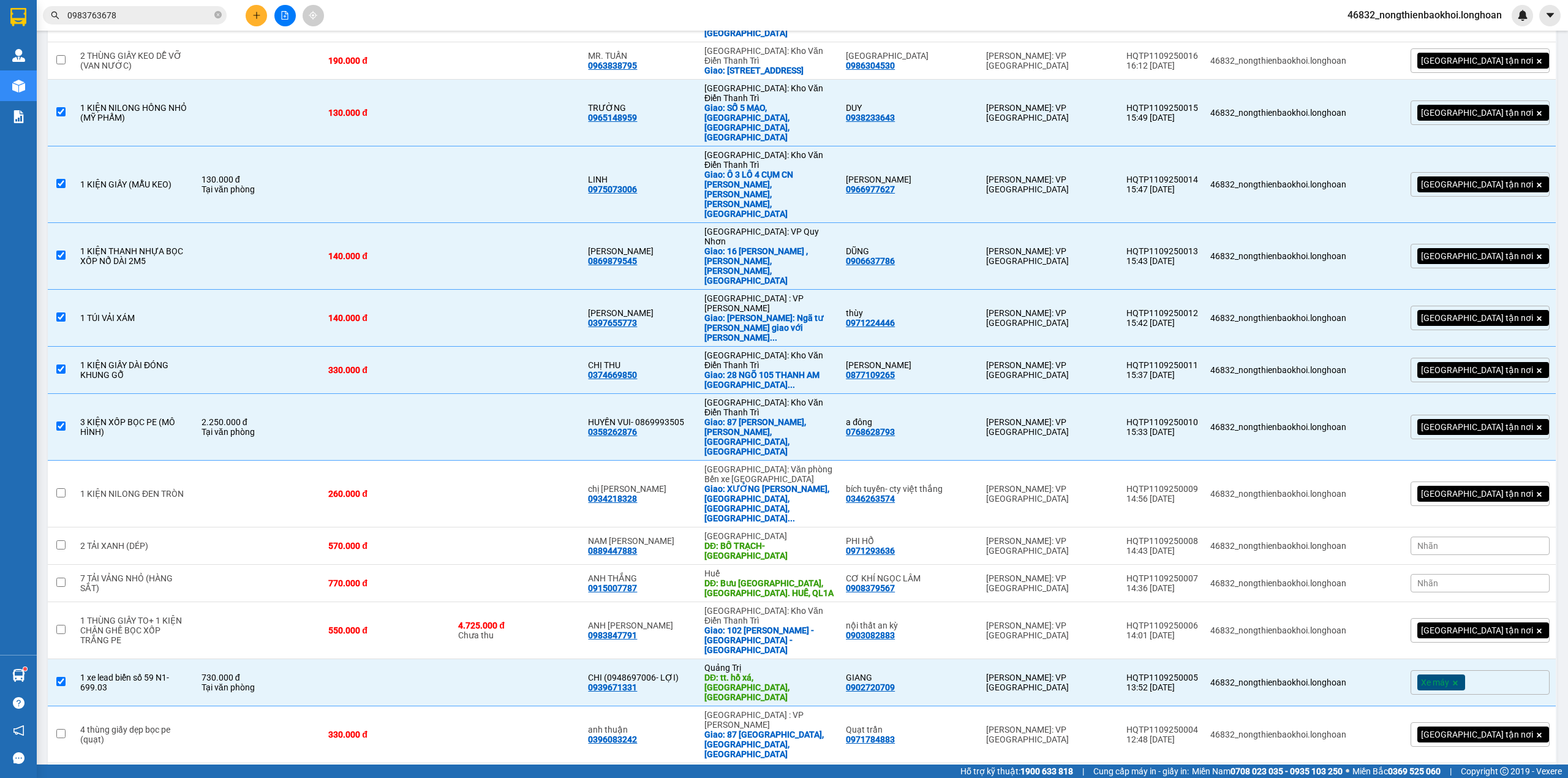
scroll to position [0, 0]
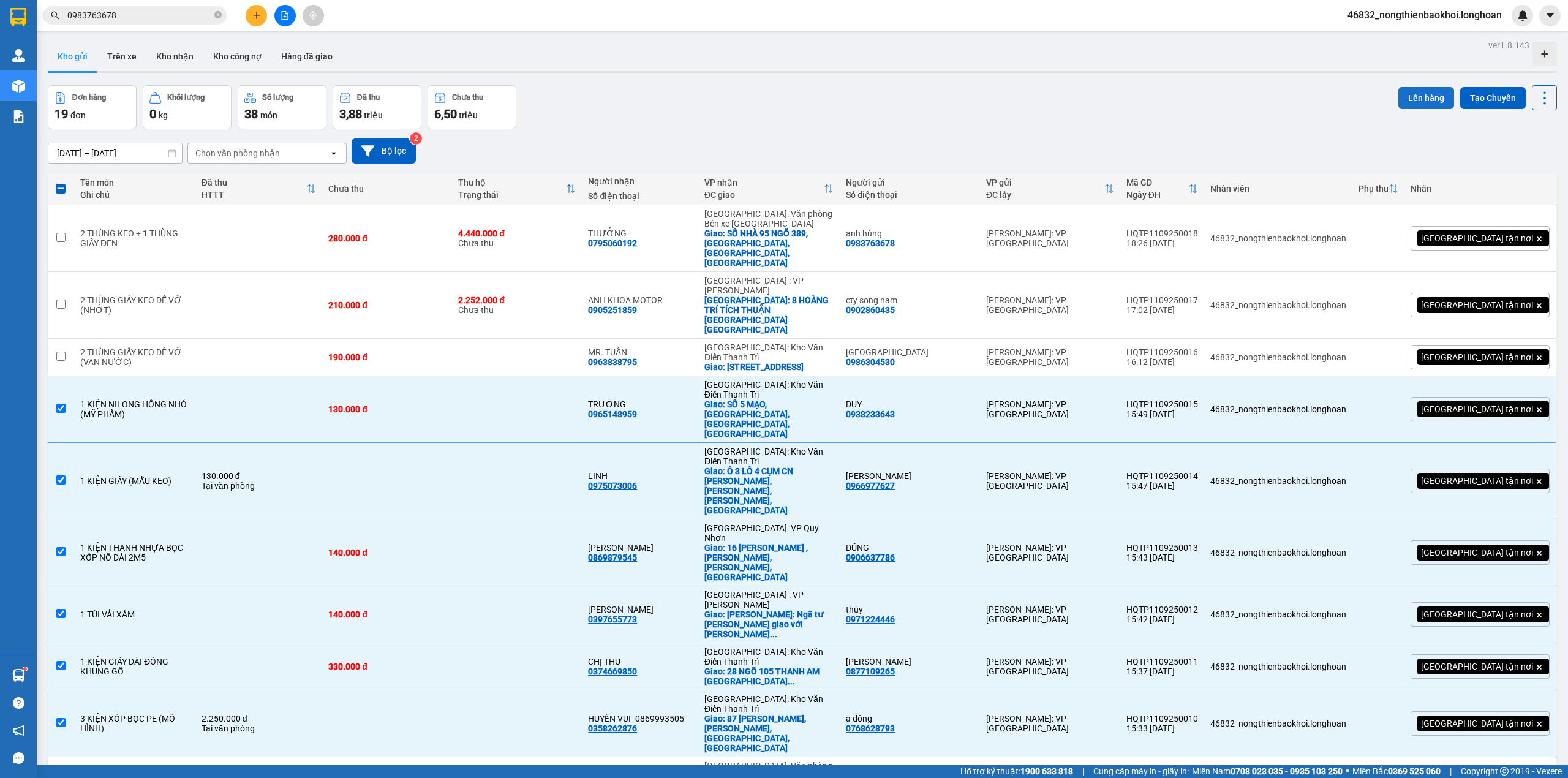
click at [1437, 92] on button "Lên hàng" at bounding box center [1426, 98] width 56 height 22
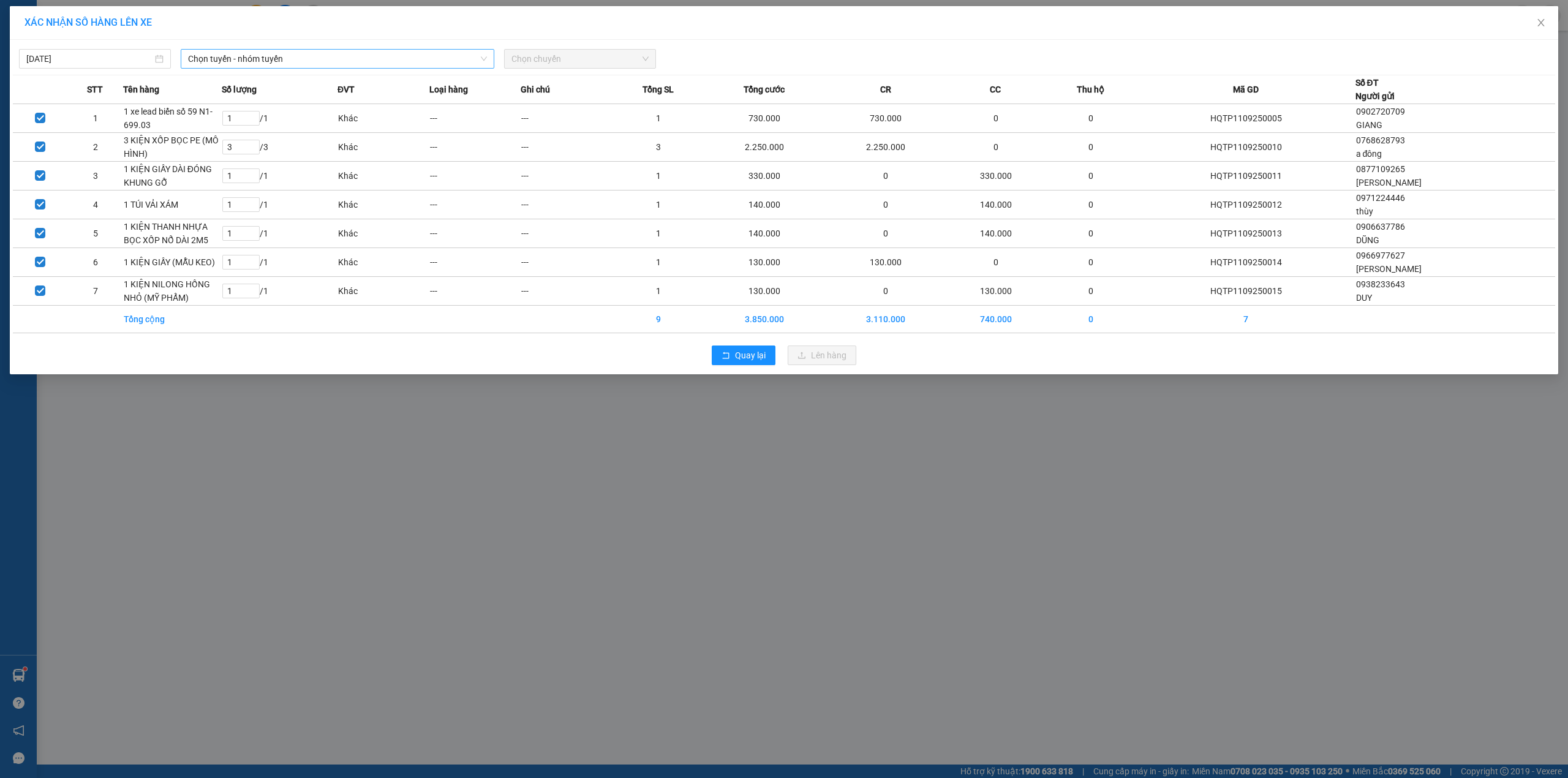
click at [475, 57] on span "Chọn tuyến - nhóm tuyến" at bounding box center [337, 59] width 299 height 19
type input "PHU"
click at [416, 114] on li "VP Tân Phú - Kho HCM 1" at bounding box center [337, 123] width 314 height 19
click at [550, 66] on span "Chọn chuyến" at bounding box center [580, 59] width 137 height 19
click at [550, 94] on div "22:00 (TC) - 29E-080.67" at bounding box center [559, 103] width 110 height 19
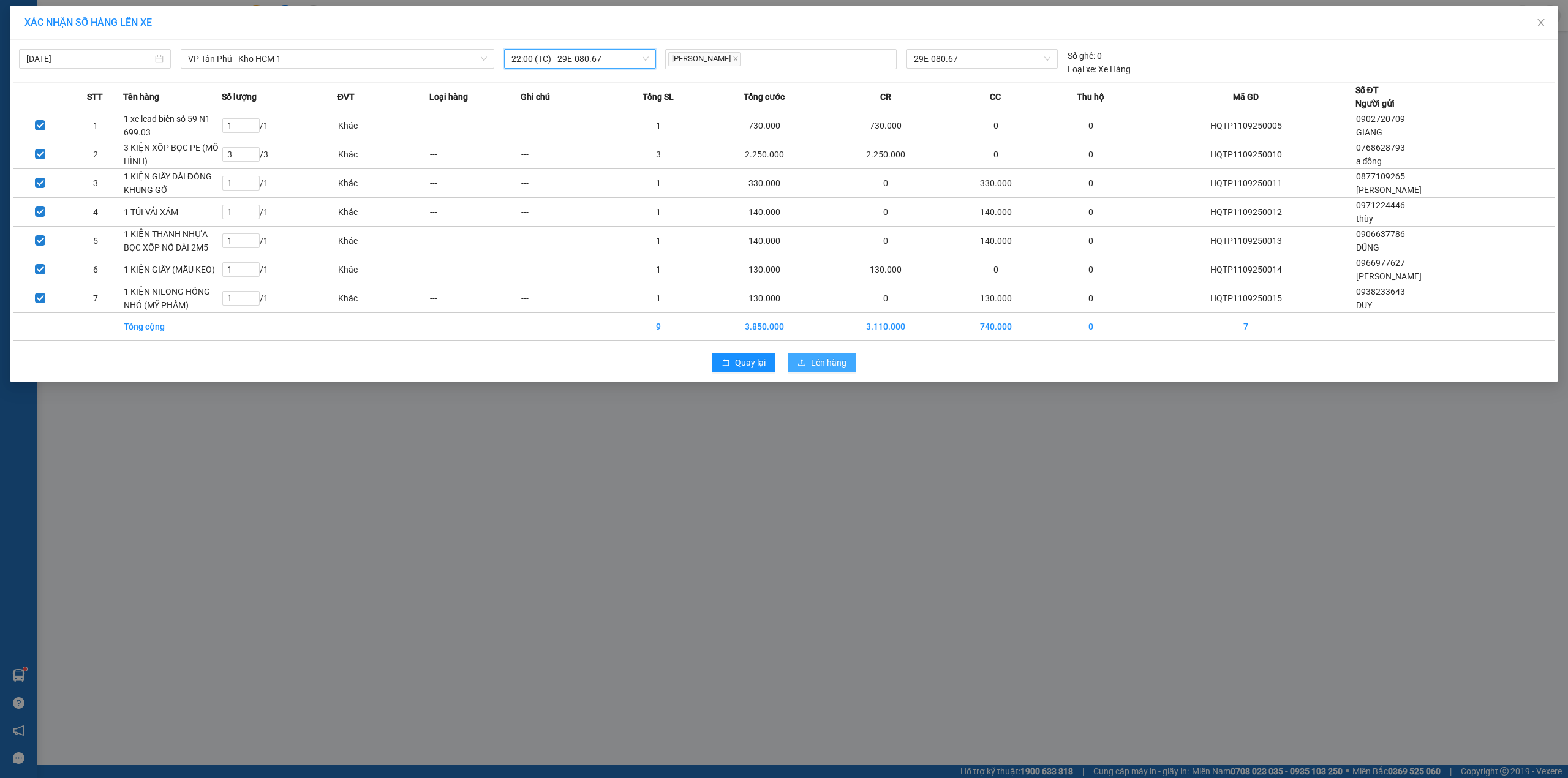
click at [803, 362] on icon "upload" at bounding box center [801, 362] width 8 height 7
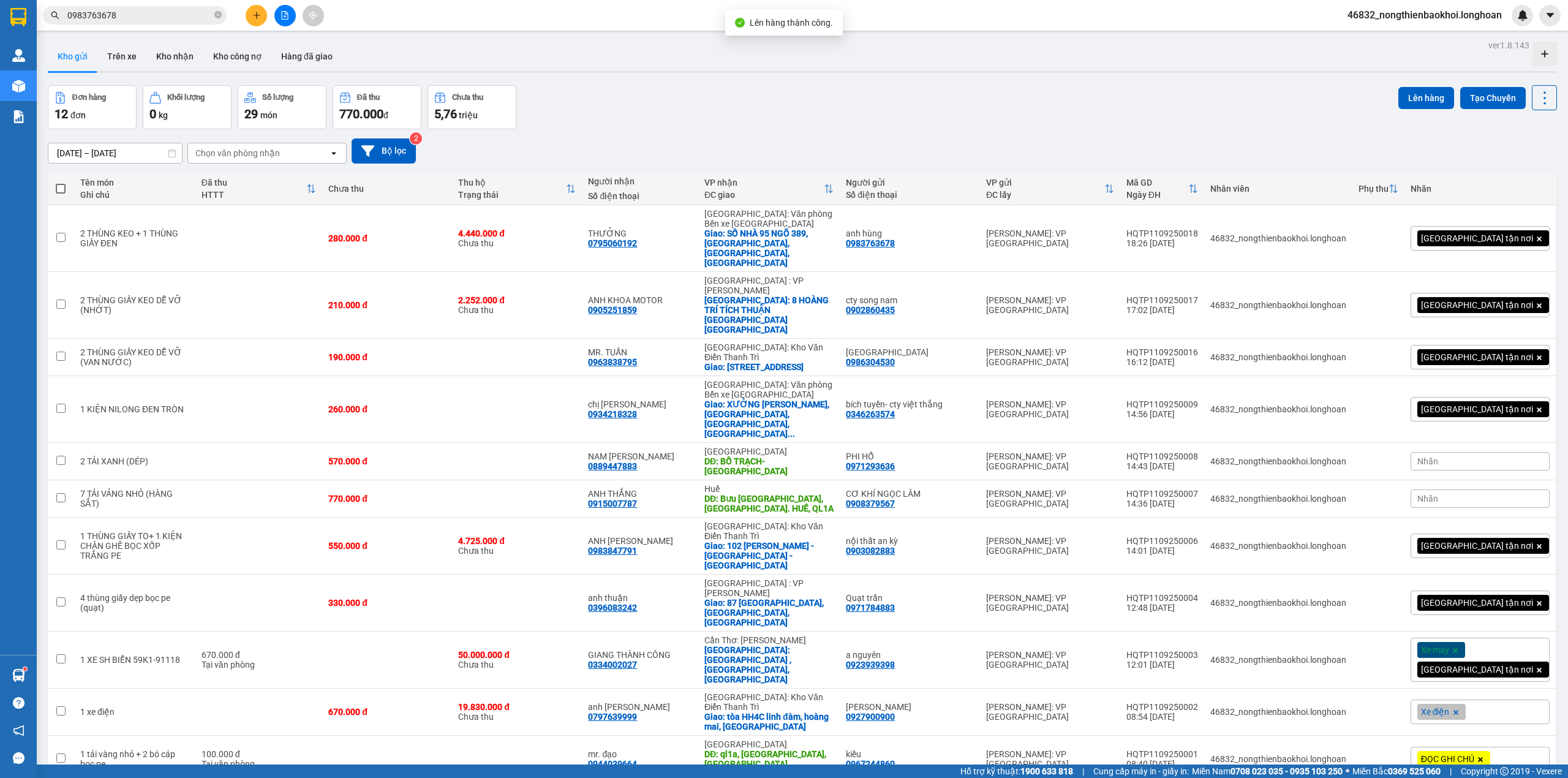
click at [717, 131] on div "[DATE] – [DATE] Press the down arrow key to interact with the calendar and sele…" at bounding box center [802, 151] width 1509 height 44
click at [796, 113] on div "Đơn hàng 12 đơn Khối lượng 0 kg Số lượng 29 món Đã thu 770.000 đ Chưa thu 5,76 …" at bounding box center [802, 107] width 1509 height 44
click at [770, 123] on div "Đơn hàng 12 đơn Khối lượng 0 kg Số lượng 29 món Đã thu 770.000 đ Chưa thu 5,76 …" at bounding box center [802, 107] width 1509 height 44
click at [1039, 79] on div "ver 1.8.143 Kho gửi Trên xe Kho nhận Kho công nợ Hàng đã giao Đơn hàng 12 đơn K…" at bounding box center [802, 467] width 1519 height 861
click at [1038, 79] on div "ver 1.8.143 Kho gửi Trên xe Kho nhận Kho công nợ Hàng đã giao Đơn hàng 12 đơn K…" at bounding box center [802, 467] width 1519 height 861
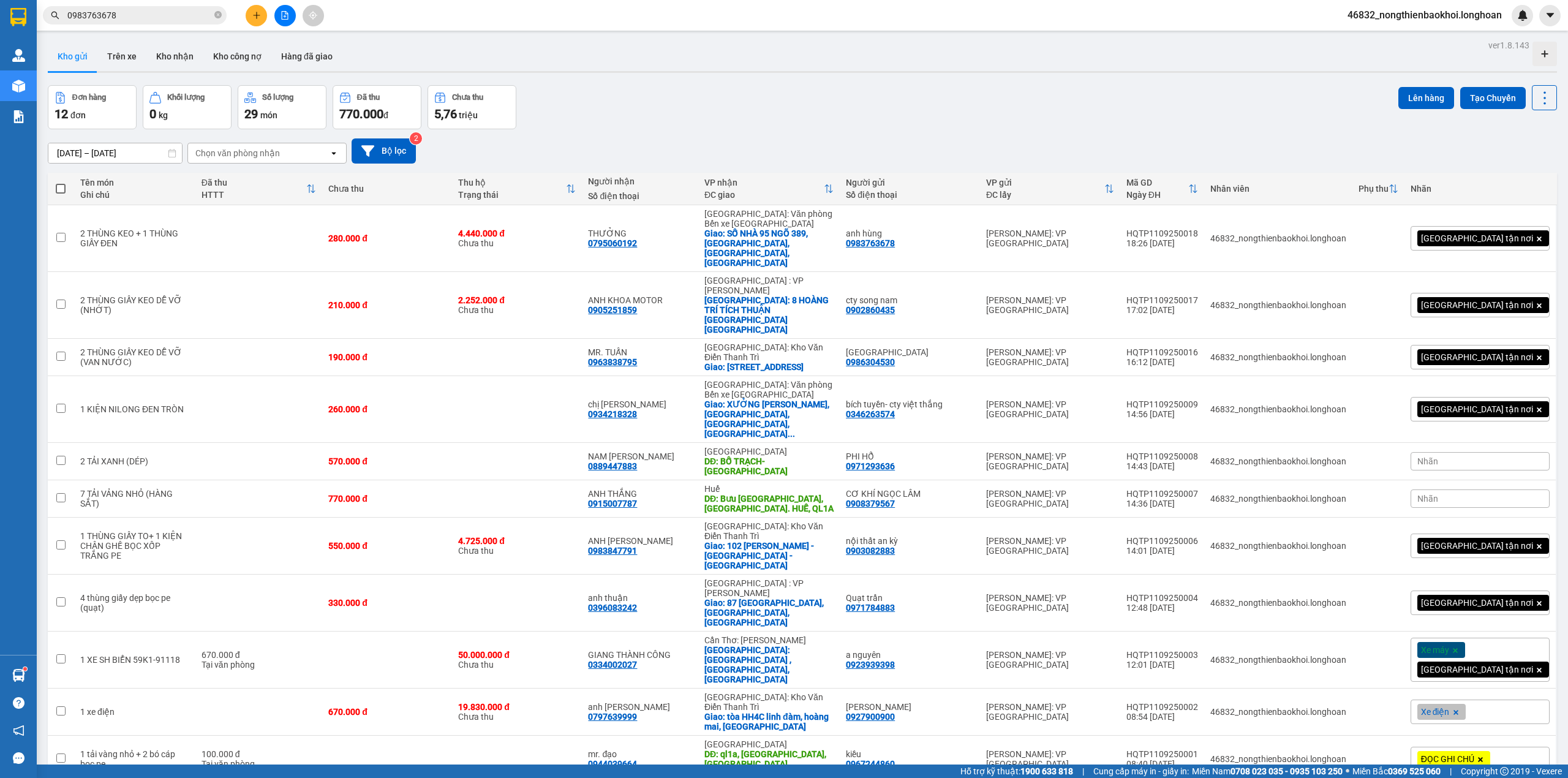
click at [880, 78] on div "ver 1.8.143 Kho gửi Trên xe Kho nhận Kho công nợ Hàng đã giao Đơn hàng 12 đơn K…" at bounding box center [802, 467] width 1519 height 861
click at [675, 128] on div "Đơn hàng 12 đơn Khối lượng 0 kg Số lượng 29 món Đã thu 770.000 đ Chưa thu 5,76 …" at bounding box center [802, 107] width 1509 height 44
click at [593, 126] on div "Đơn hàng 12 đơn Khối lượng 0 kg Số lượng 29 món Đã thu 770.000 đ Chưa thu 5,76 …" at bounding box center [802, 107] width 1509 height 44
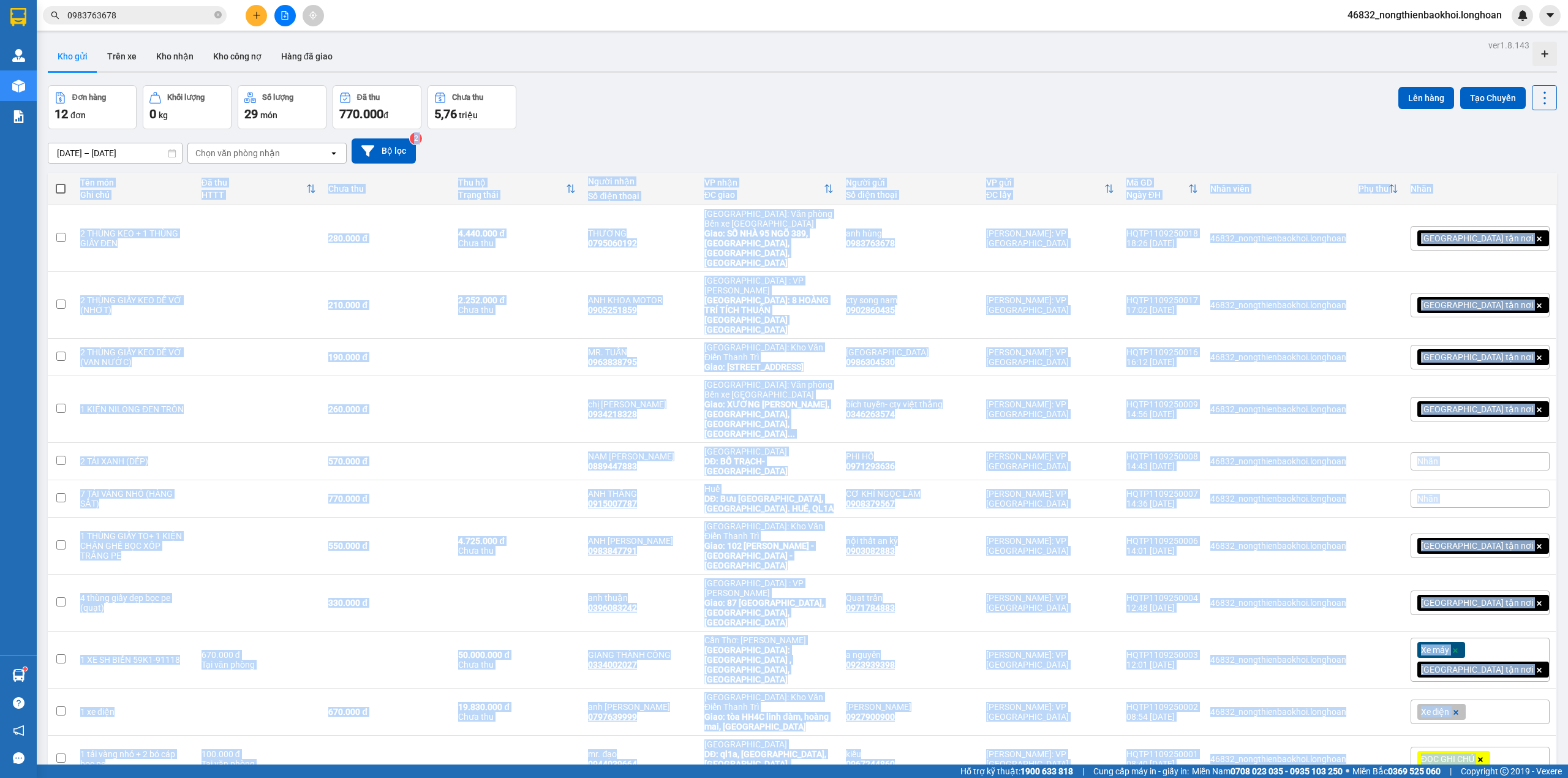
drag, startPoint x: 635, startPoint y: 130, endPoint x: 593, endPoint y: 712, distance: 583.5
click at [593, 712] on div "ver 1.8.143 Kho gửi Trên xe Kho nhận Kho công nợ Hàng đã giao Đơn hàng 12 đơn K…" at bounding box center [802, 467] width 1519 height 861
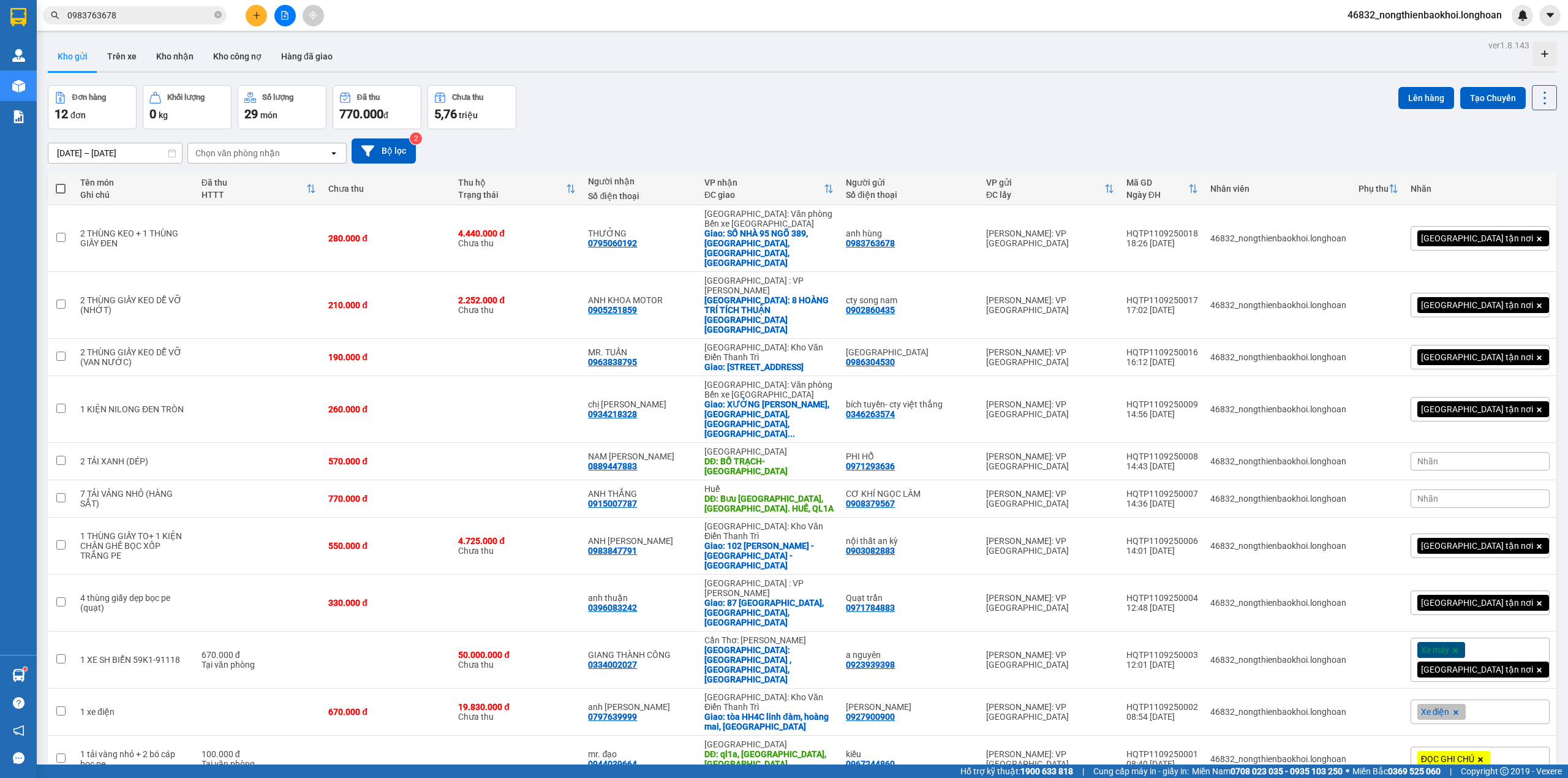
click at [753, 80] on div "ver 1.8.143 Kho gửi Trên xe Kho nhận Kho công nợ Hàng đã giao Đơn hàng 12 đơn K…" at bounding box center [802, 467] width 1519 height 861
click at [672, 98] on div "Đơn hàng 12 đơn Khối lượng 0 kg Số lượng 29 món Đã thu 770.000 đ Chưa thu 5,76 …" at bounding box center [802, 107] width 1509 height 44
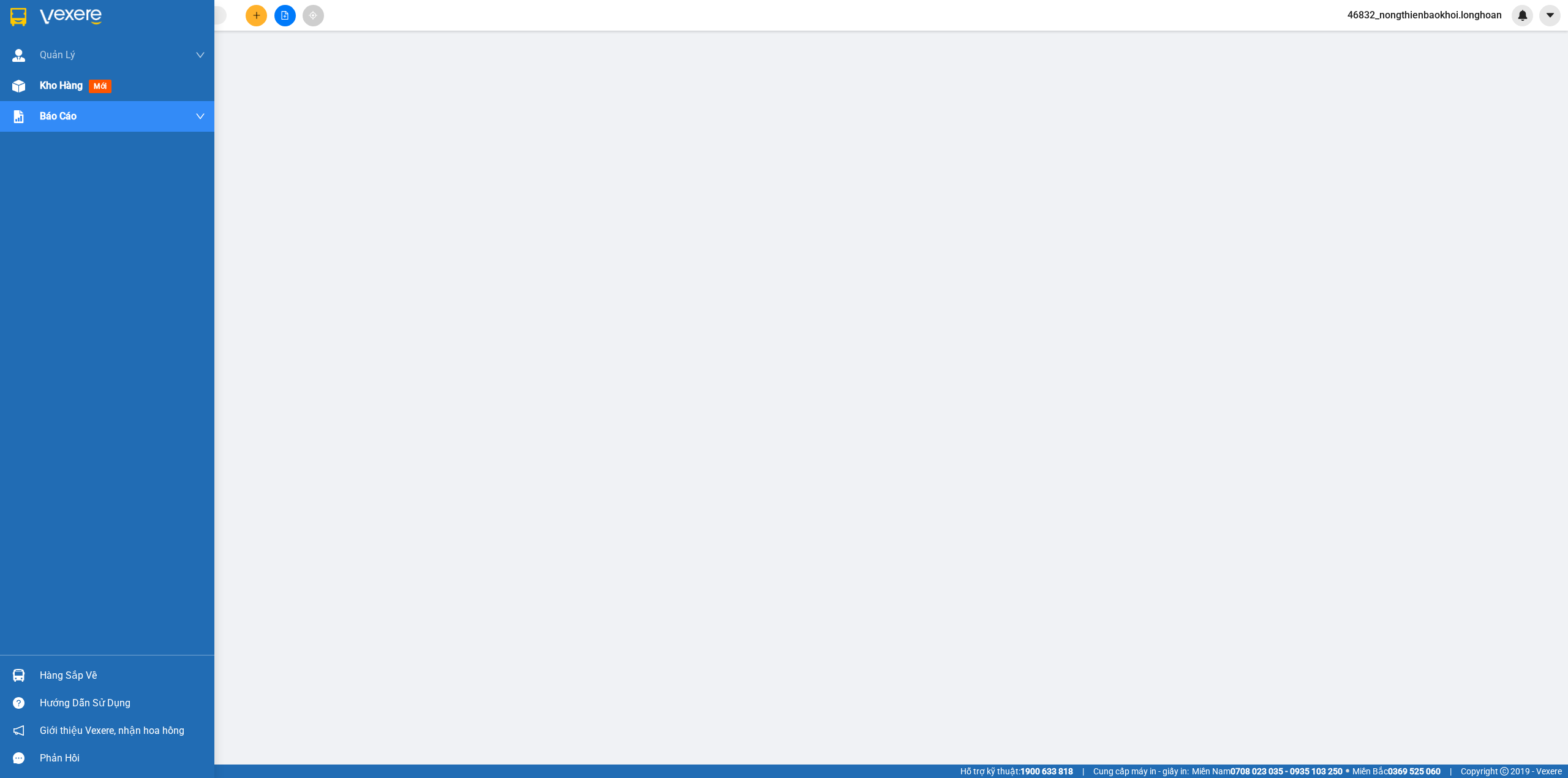
click at [25, 91] on div at bounding box center [19, 86] width 21 height 21
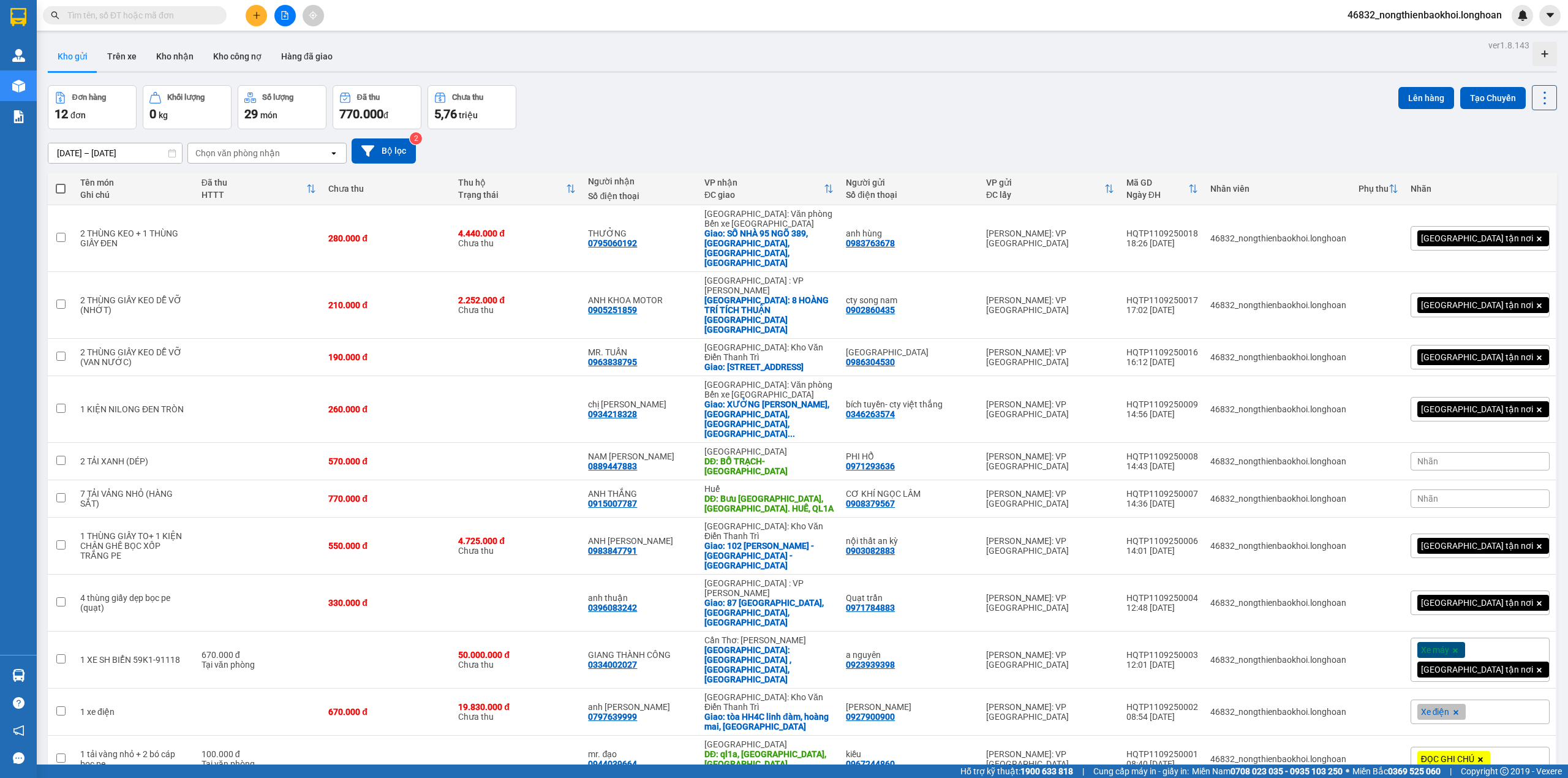
click at [1057, 106] on div "Đơn hàng 12 đơn Khối lượng 0 kg Số lượng 29 món Đã thu 770.000 đ Chưa thu 5,76 …" at bounding box center [802, 107] width 1509 height 44
click at [1049, 111] on div "Đơn hàng 12 đơn Khối lượng 0 kg Số lượng 29 món Đã thu 770.000 đ Chưa thu 5,76 …" at bounding box center [802, 107] width 1509 height 44
